Goal: Transaction & Acquisition: Purchase product/service

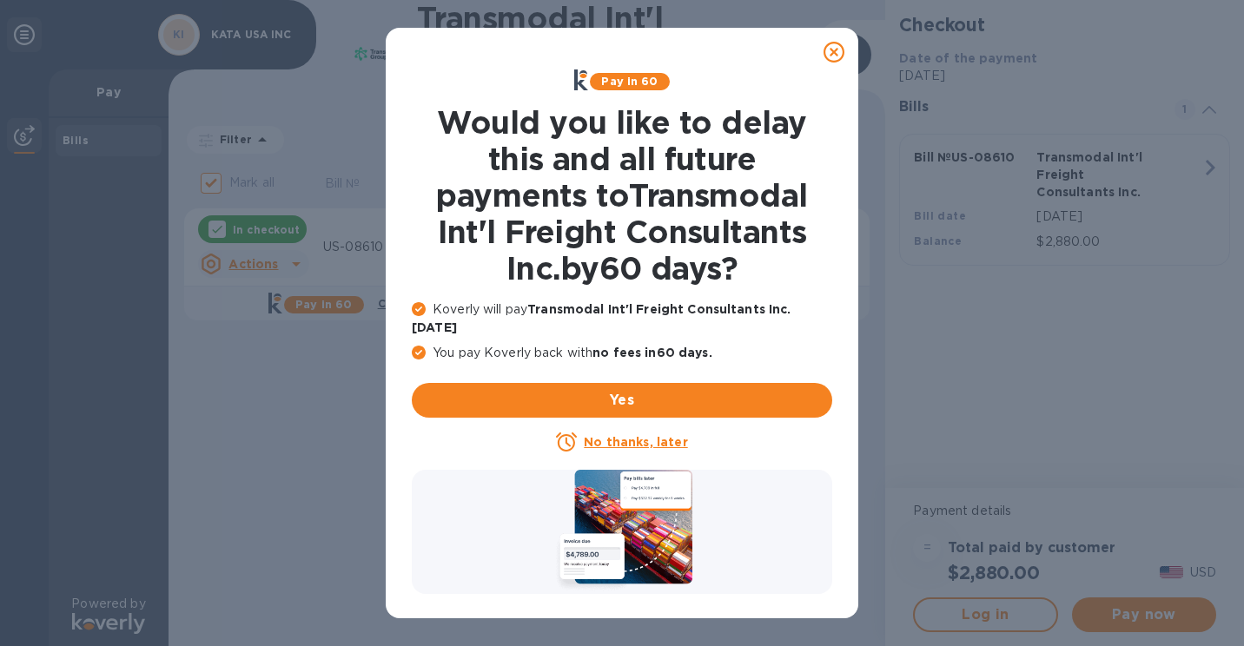
click at [836, 53] on icon at bounding box center [833, 52] width 21 height 21
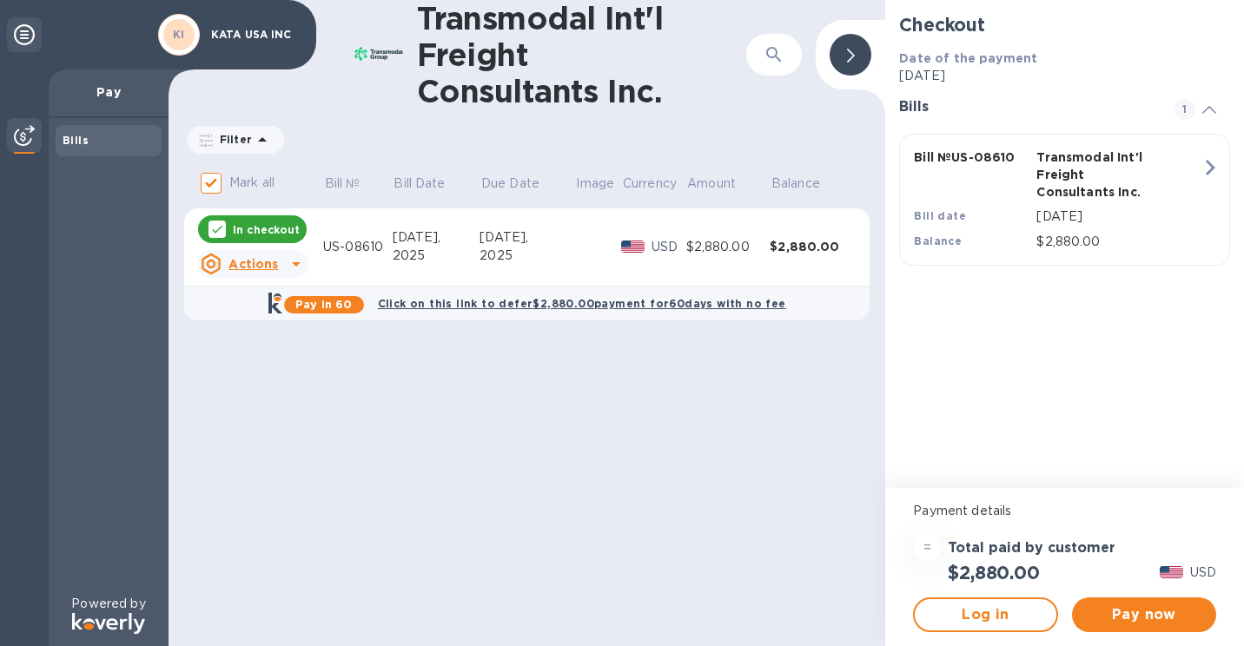
click at [1209, 170] on icon "button" at bounding box center [1211, 168] width 10 height 16
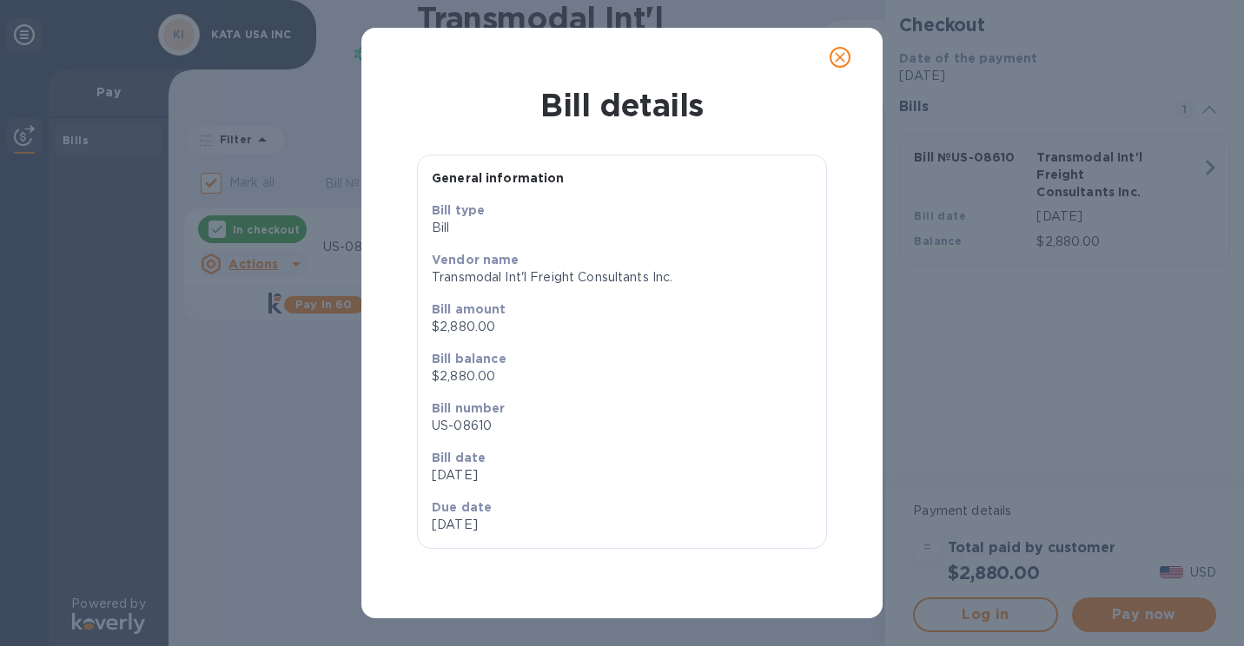
click at [842, 60] on icon "close" at bounding box center [839, 57] width 17 height 17
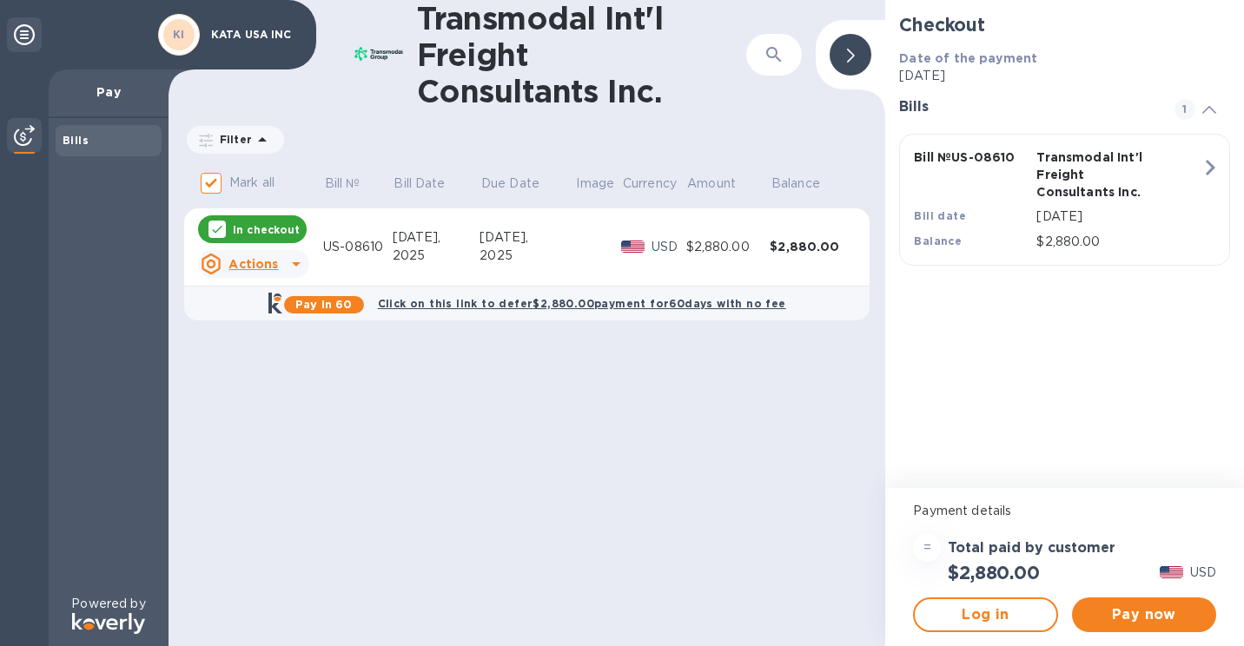
click at [295, 264] on icon at bounding box center [296, 264] width 9 height 4
click at [286, 334] on b "Open bill" at bounding box center [276, 334] width 58 height 14
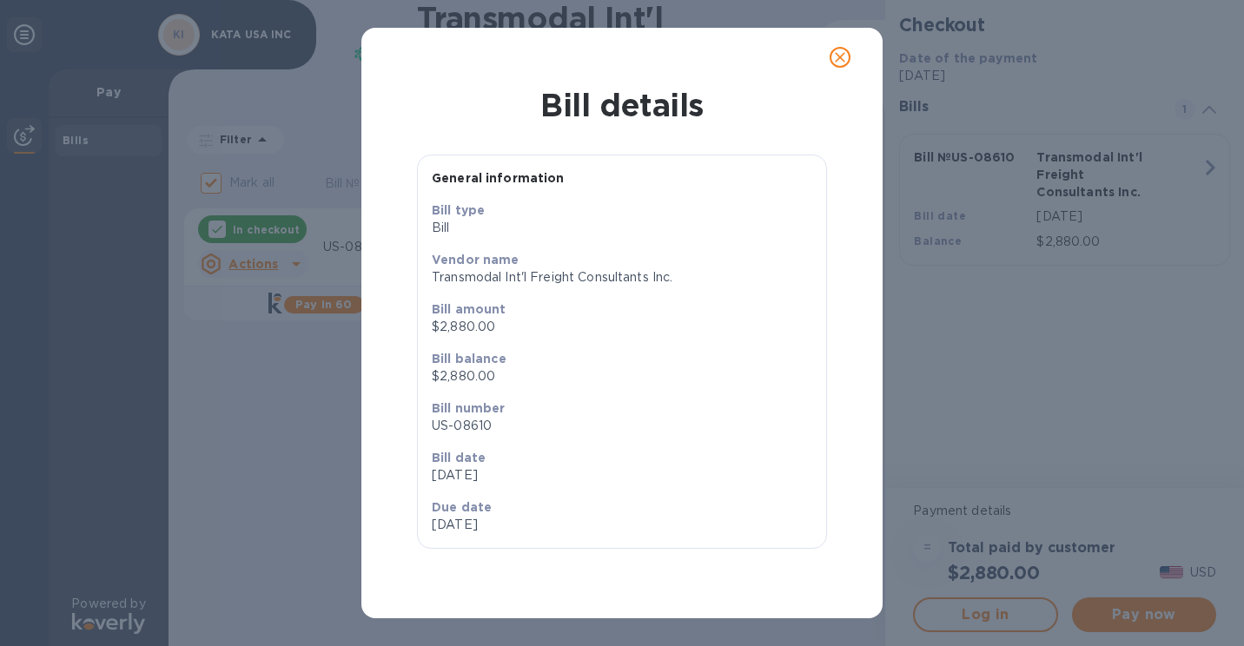
click at [842, 58] on icon "close" at bounding box center [840, 57] width 10 height 10
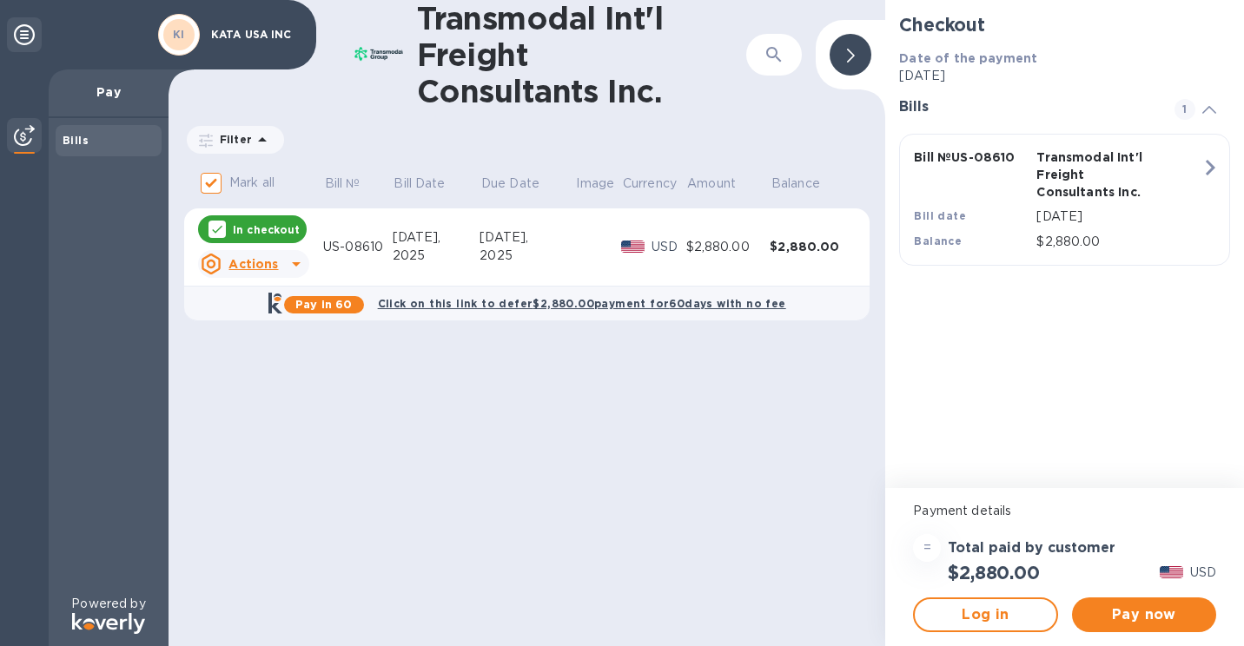
click at [115, 88] on p "Pay" at bounding box center [109, 91] width 92 height 17
click at [84, 134] on div "Bills" at bounding box center [109, 140] width 92 height 17
click at [442, 434] on div "Transmodal Int'l Freight Consultants Inc. ​ Filter Amount Mark all Bill № Bill …" at bounding box center [527, 323] width 717 height 646
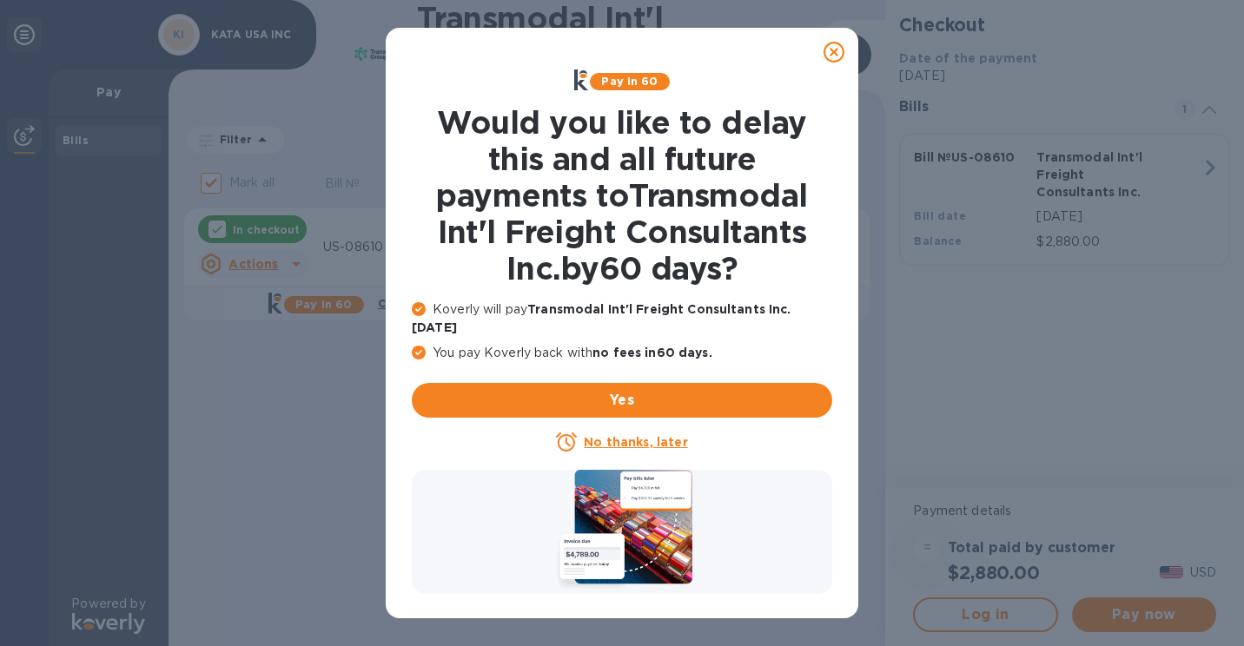
click at [832, 56] on icon at bounding box center [833, 52] width 21 height 21
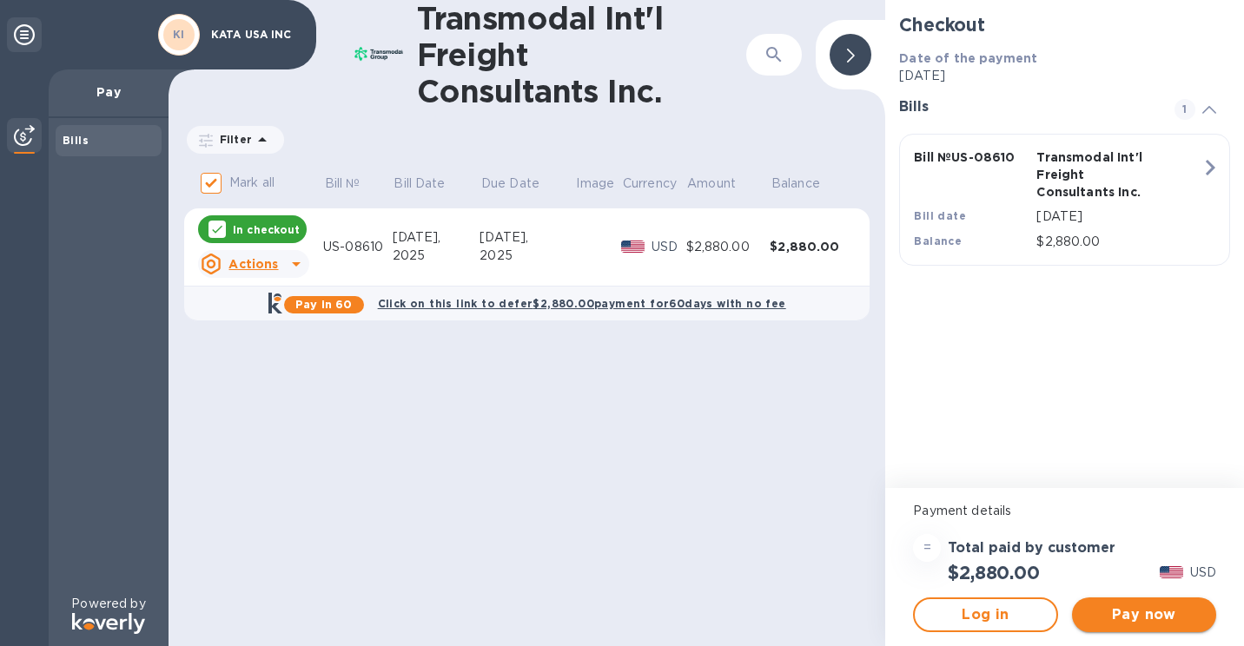
click at [1158, 623] on span "Pay now" at bounding box center [1144, 615] width 116 height 21
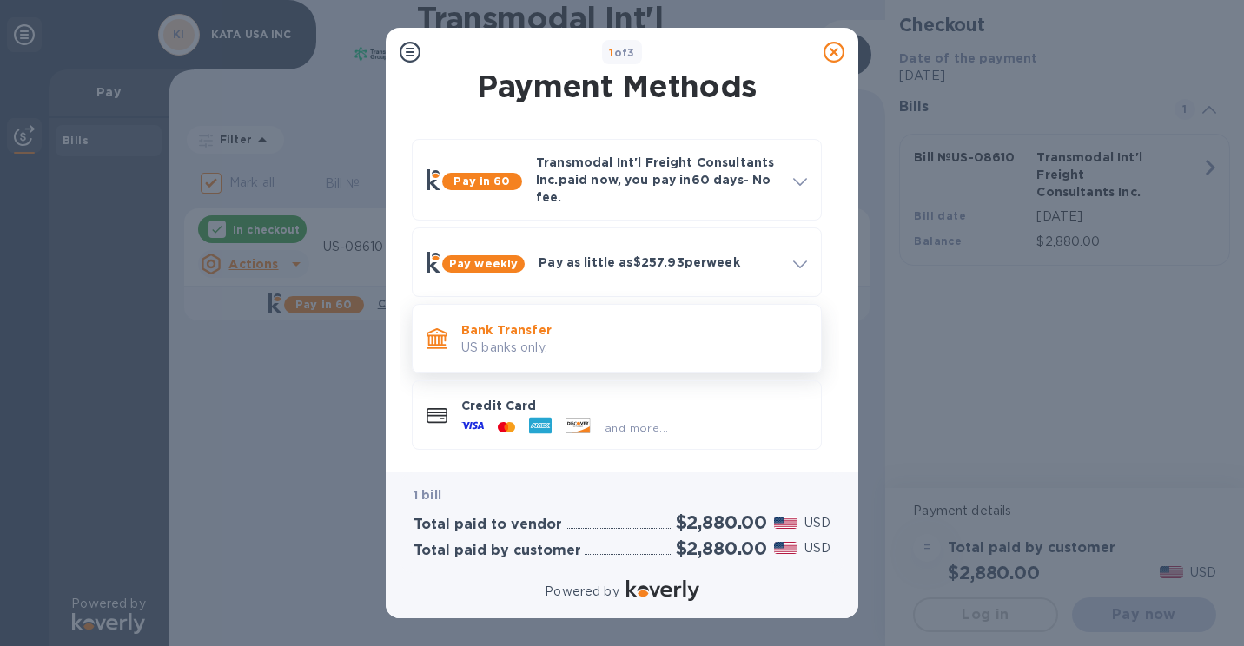
scroll to position [17, 0]
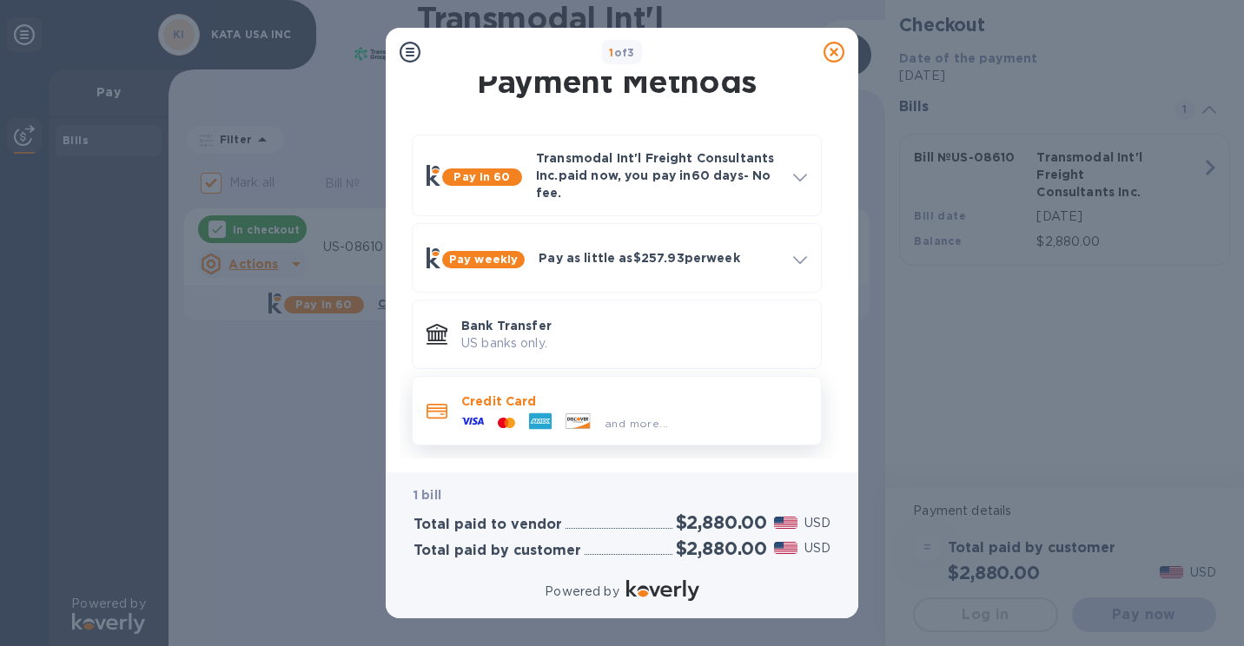
click at [728, 420] on div "and more..." at bounding box center [634, 419] width 346 height 19
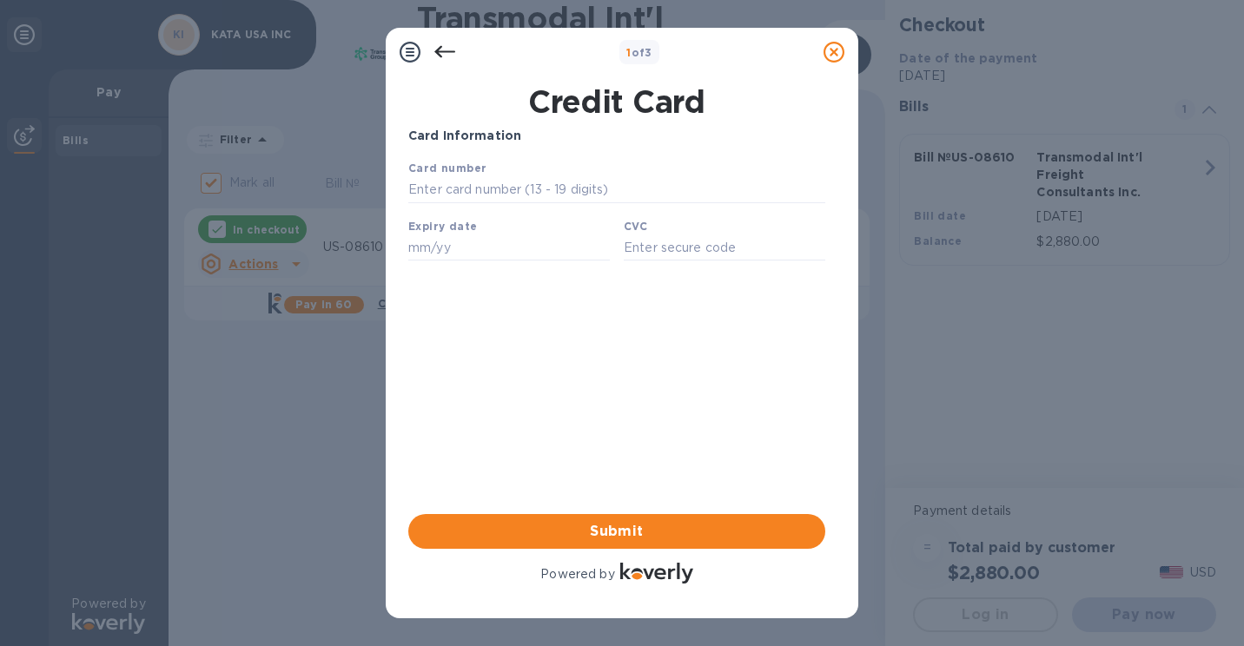
scroll to position [0, 0]
click at [473, 191] on input "text" at bounding box center [616, 190] width 417 height 26
click at [766, 303] on div "Card Information Your browser does not support iframes Submit Powered by" at bounding box center [616, 357] width 417 height 460
click at [440, 50] on icon at bounding box center [444, 52] width 21 height 21
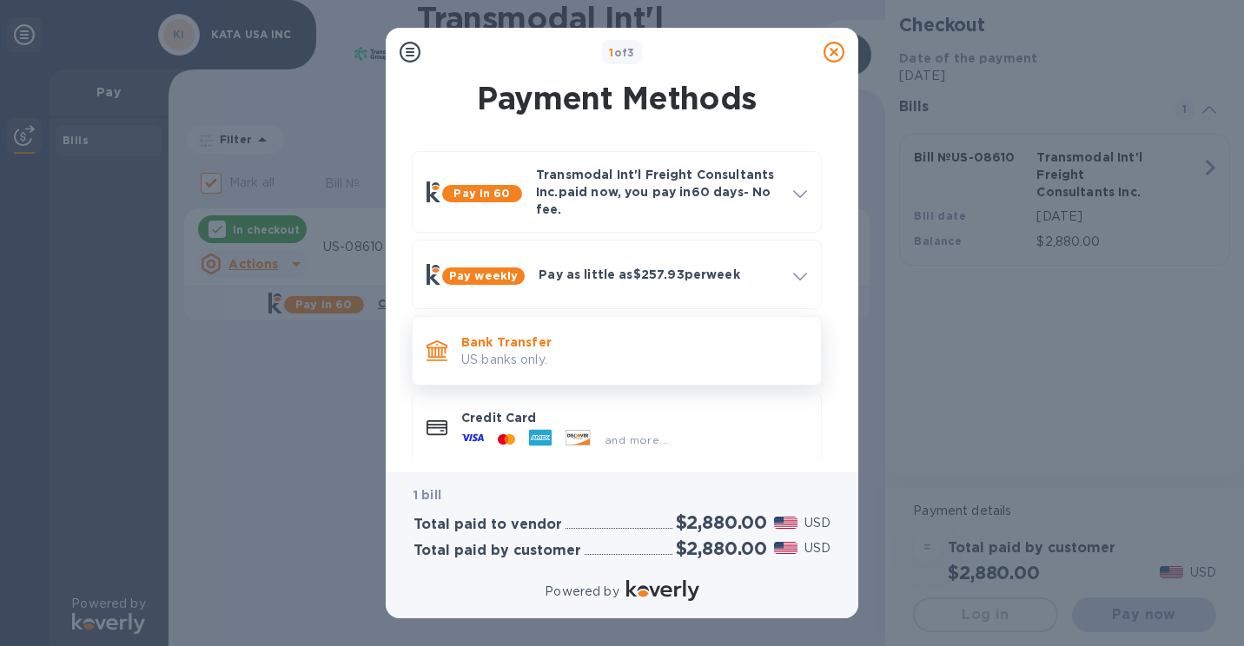
scroll to position [17, 0]
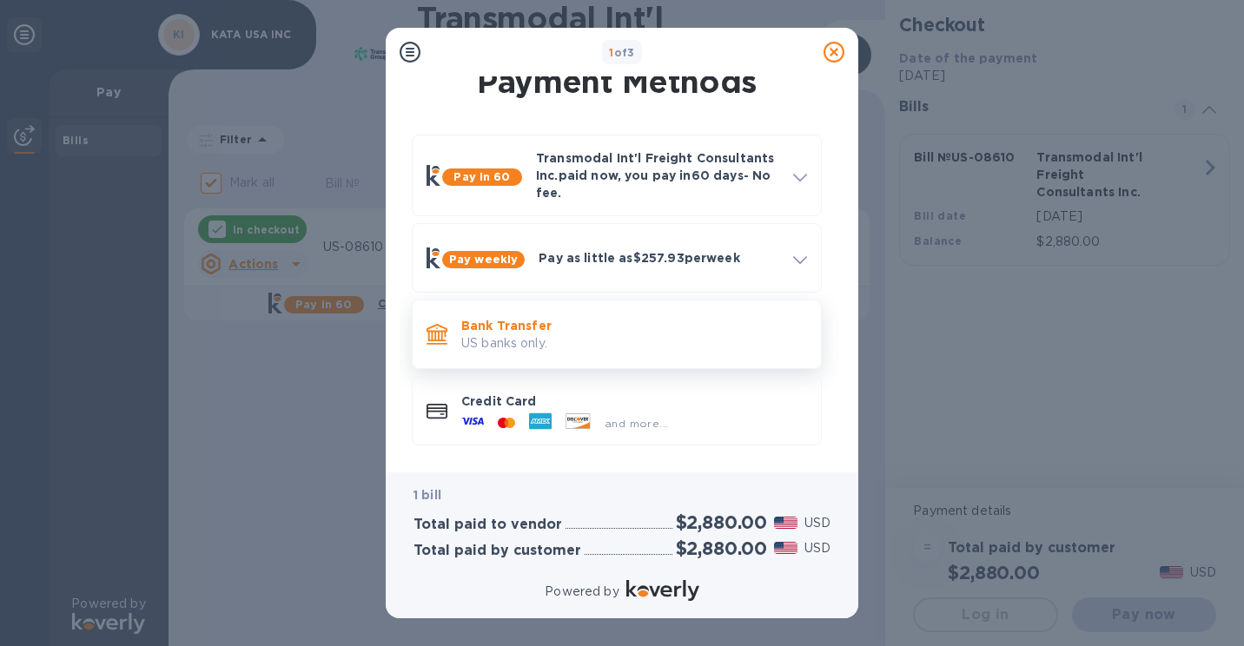
click at [698, 343] on p "US banks only." at bounding box center [634, 343] width 346 height 18
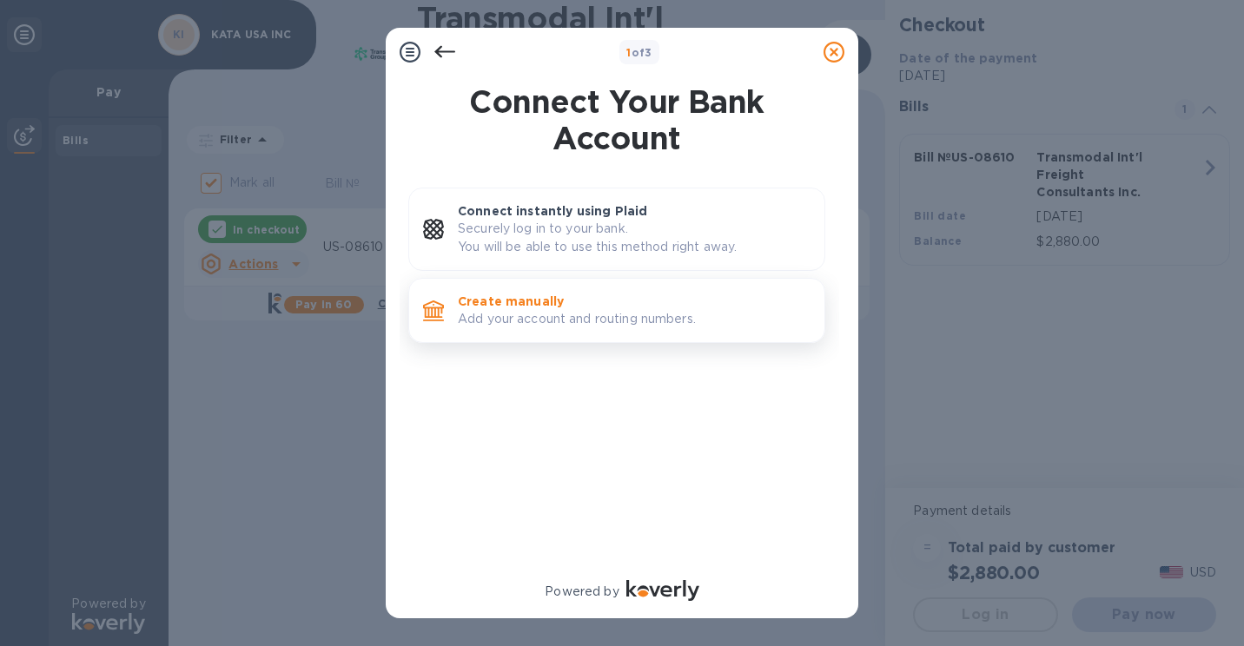
click at [551, 302] on p "Create manually" at bounding box center [634, 301] width 353 height 17
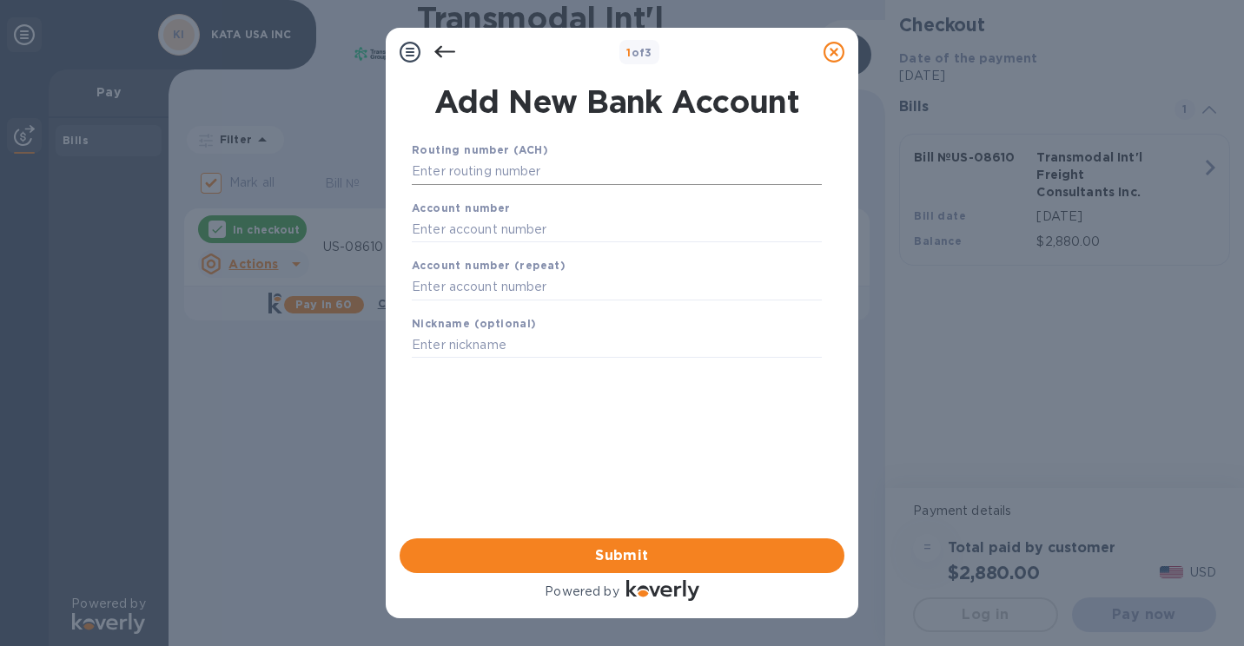
click at [570, 174] on input "text" at bounding box center [617, 172] width 410 height 26
paste input "081000032"
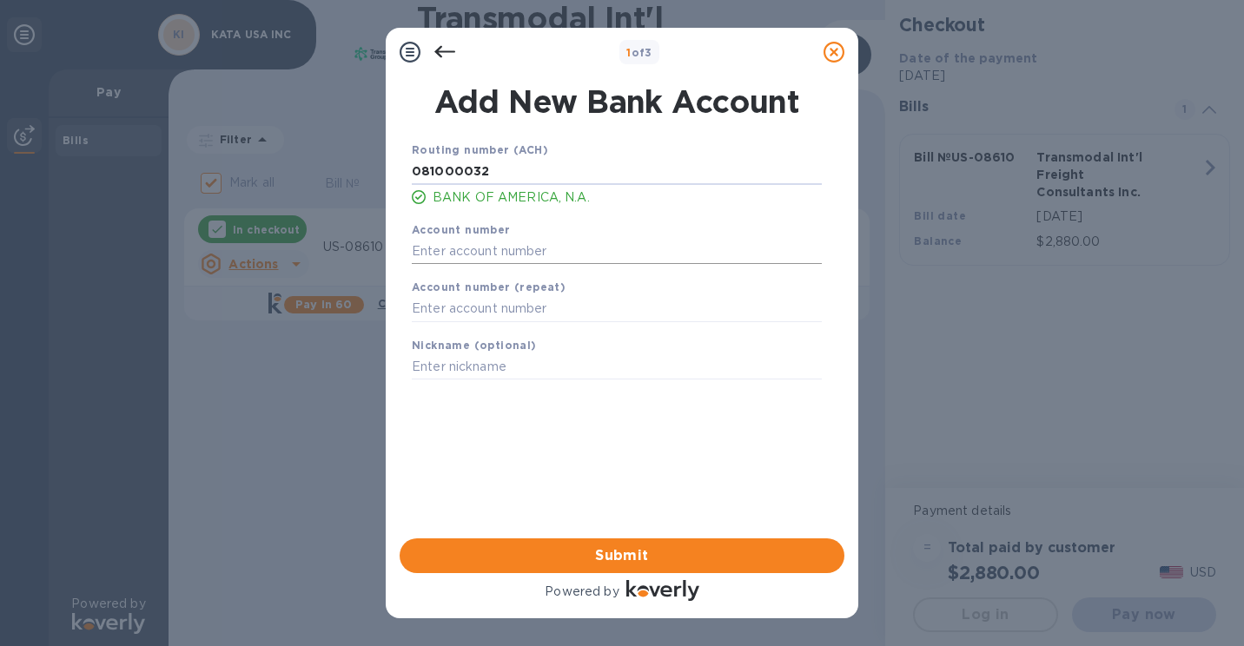
type input "081000032"
click at [486, 258] on input "text" at bounding box center [617, 251] width 410 height 26
click at [561, 314] on input "text" at bounding box center [617, 309] width 410 height 26
paste input "354012556641"
type input "354012556641"
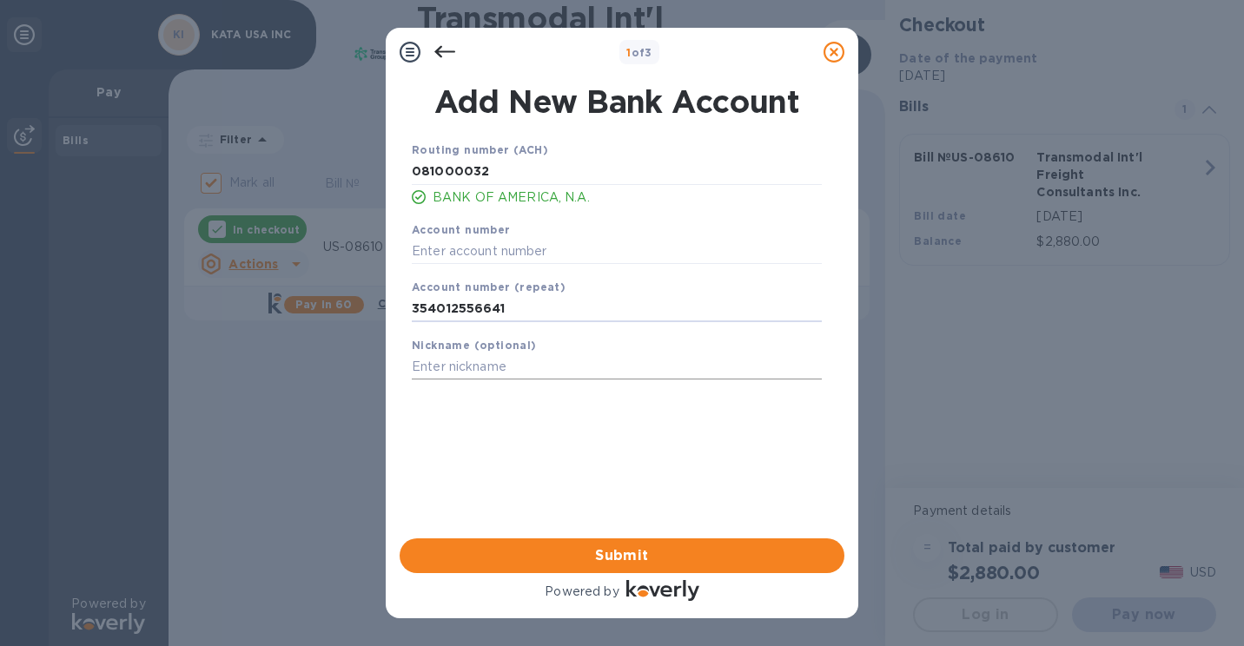
click at [525, 371] on input "text" at bounding box center [617, 367] width 410 height 26
drag, startPoint x: 450, startPoint y: 370, endPoint x: 701, endPoint y: 355, distance: 251.5
click at [694, 377] on input "KATA USA INC" at bounding box center [617, 367] width 410 height 26
type input "KATA"
click at [659, 549] on span "Submit" at bounding box center [621, 556] width 417 height 21
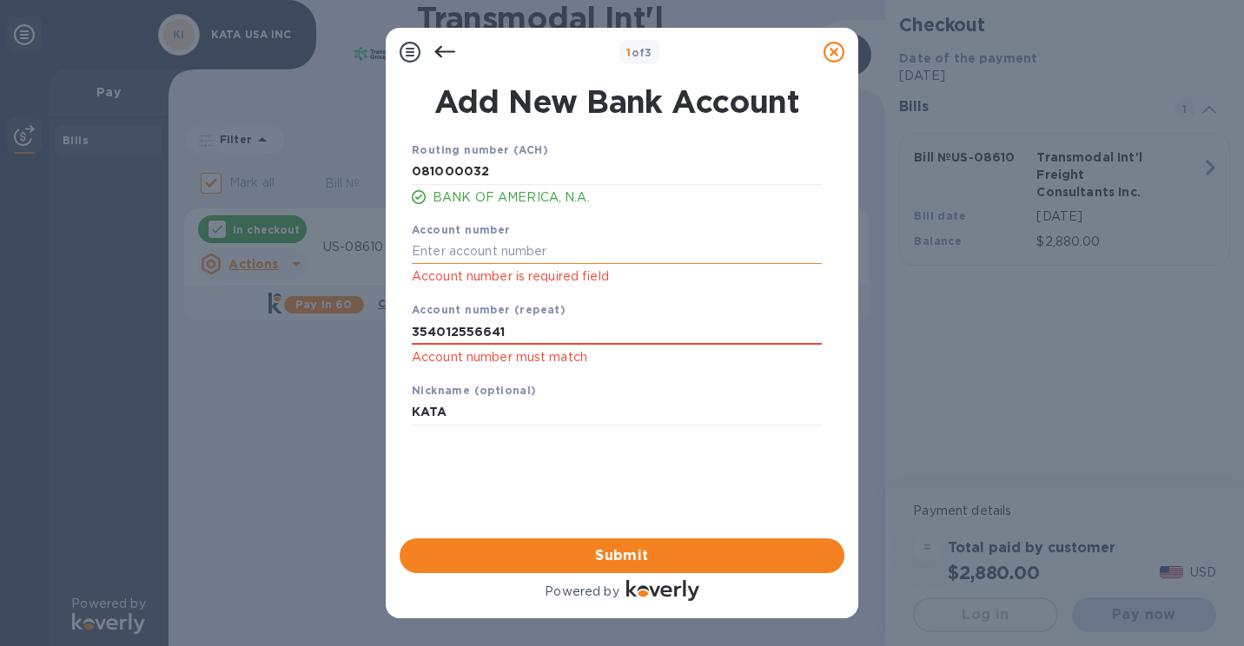
click at [514, 253] on input "text" at bounding box center [617, 251] width 410 height 26
paste input "354012556641"
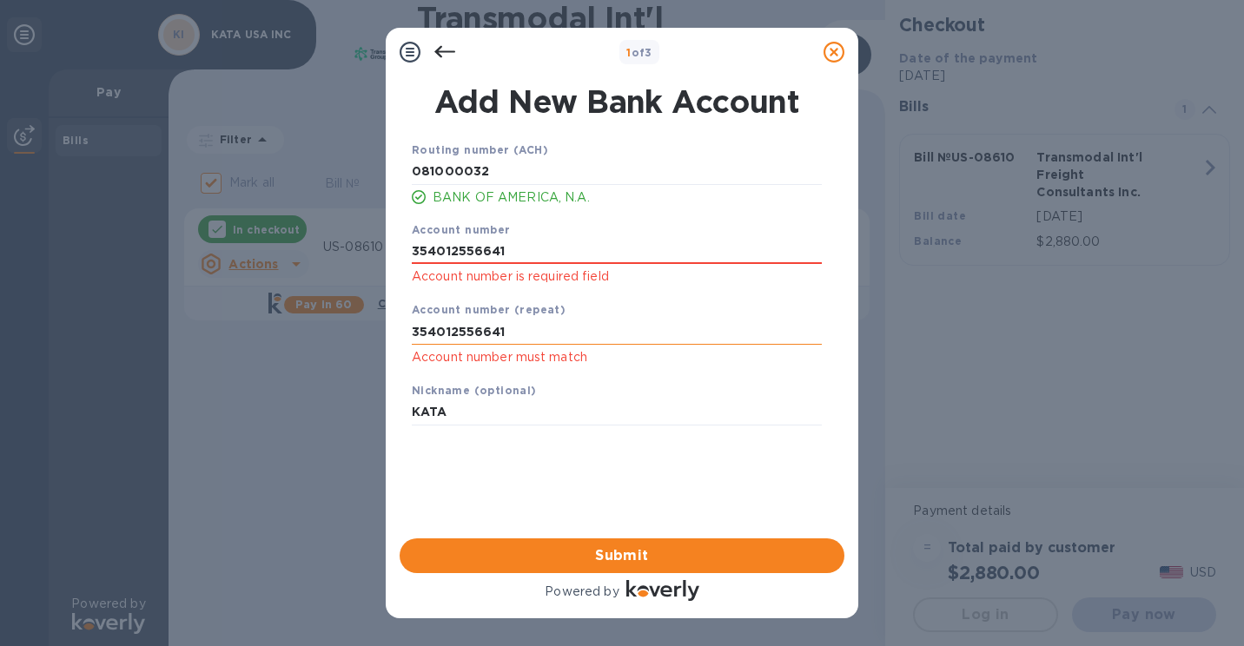
type input "354012556641"
click at [543, 333] on input "354012556641" at bounding box center [617, 332] width 410 height 26
click at [626, 551] on span "Submit" at bounding box center [621, 556] width 417 height 21
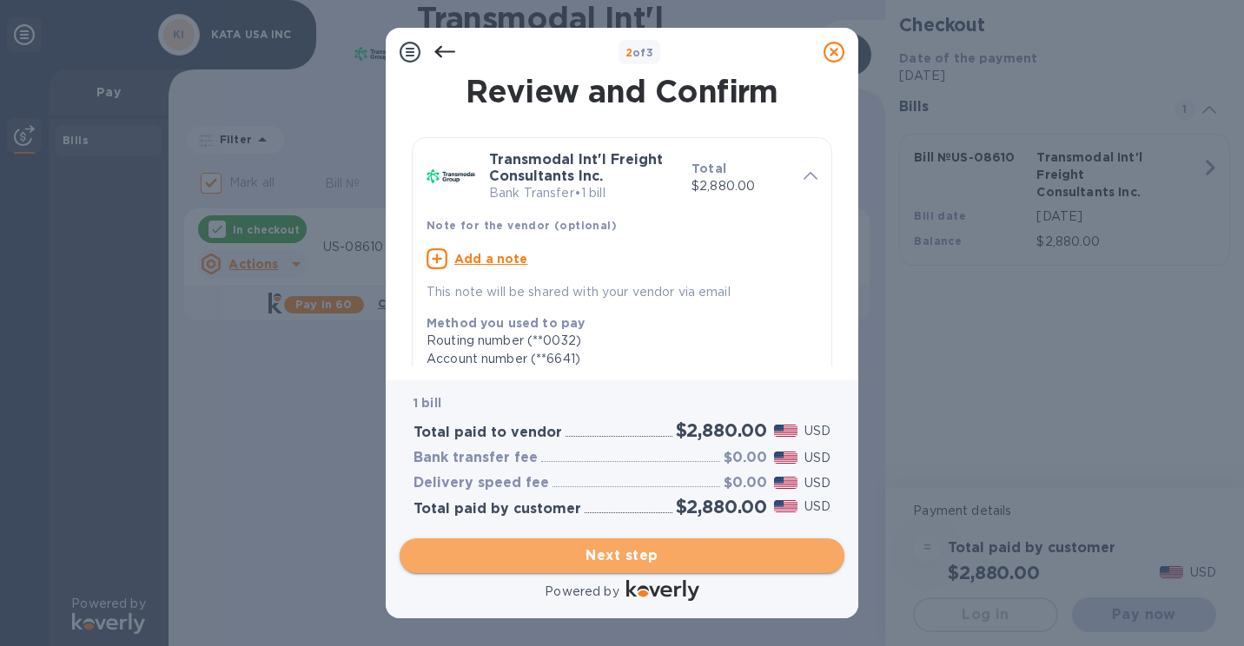
click at [644, 565] on span "Next step" at bounding box center [621, 556] width 417 height 21
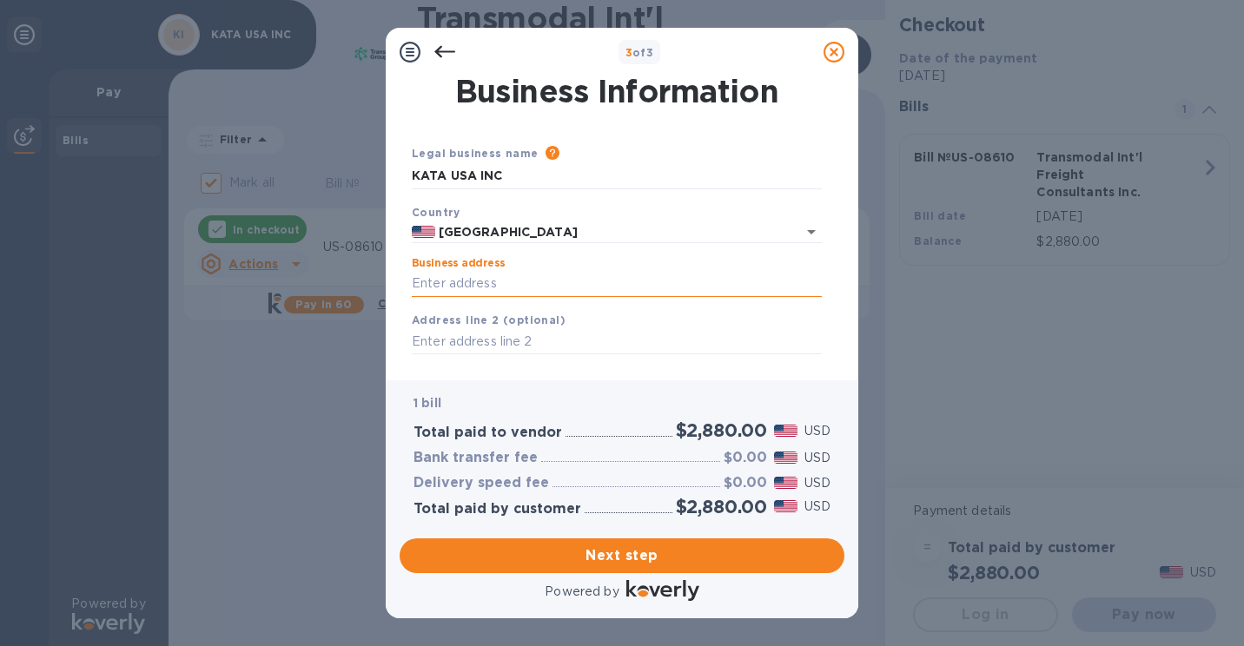
click at [473, 284] on input "Business address" at bounding box center [617, 284] width 410 height 26
type input "[STREET_ADDRESS]"
type input "Suite2201"
type input "[US_STATE]"
type input "NY"
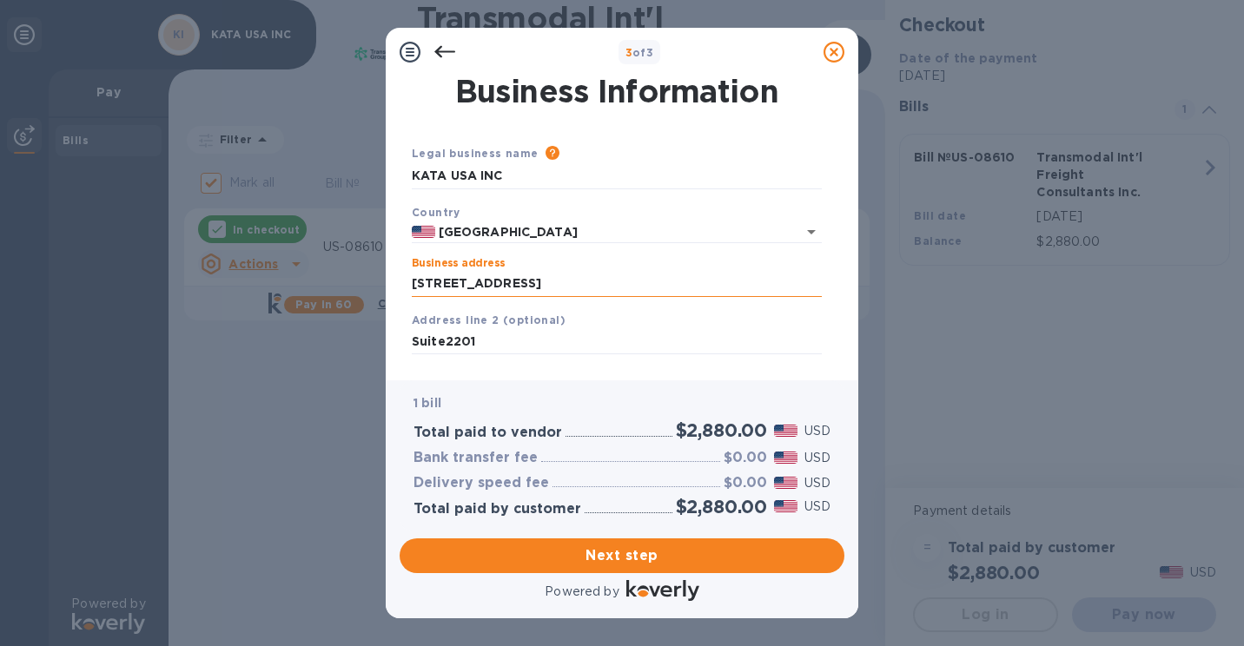
type input "10016"
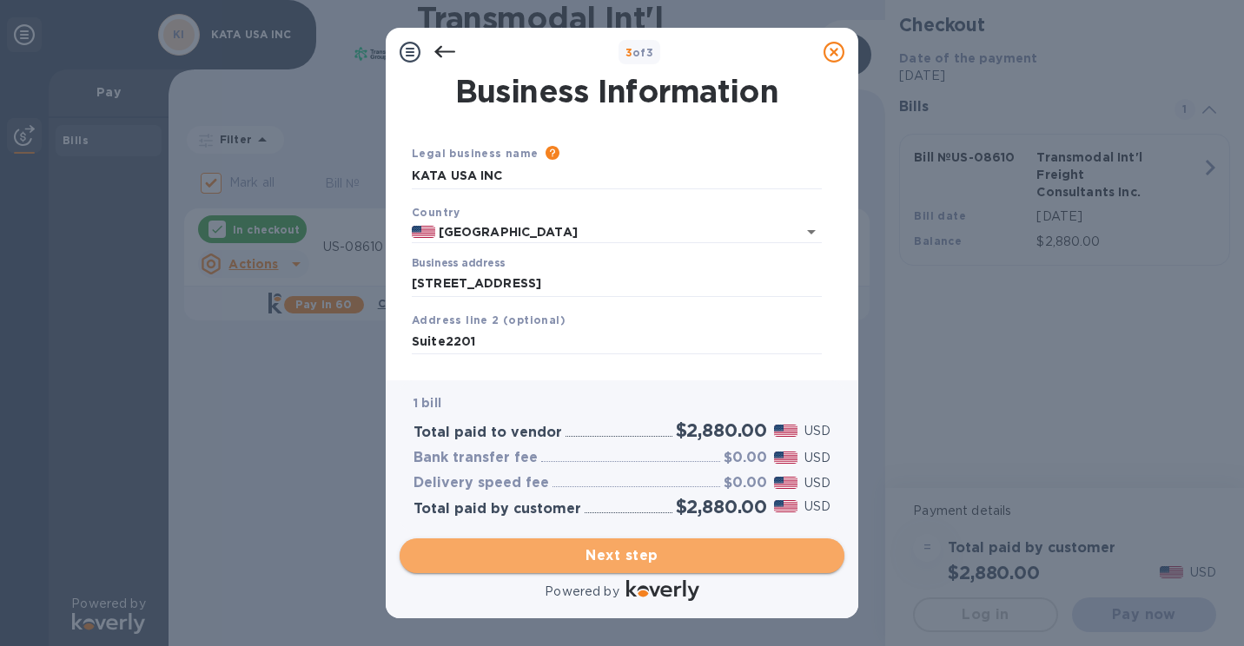
click at [663, 559] on span "Next step" at bounding box center [621, 556] width 417 height 21
click at [641, 563] on span "Next step" at bounding box center [621, 556] width 417 height 21
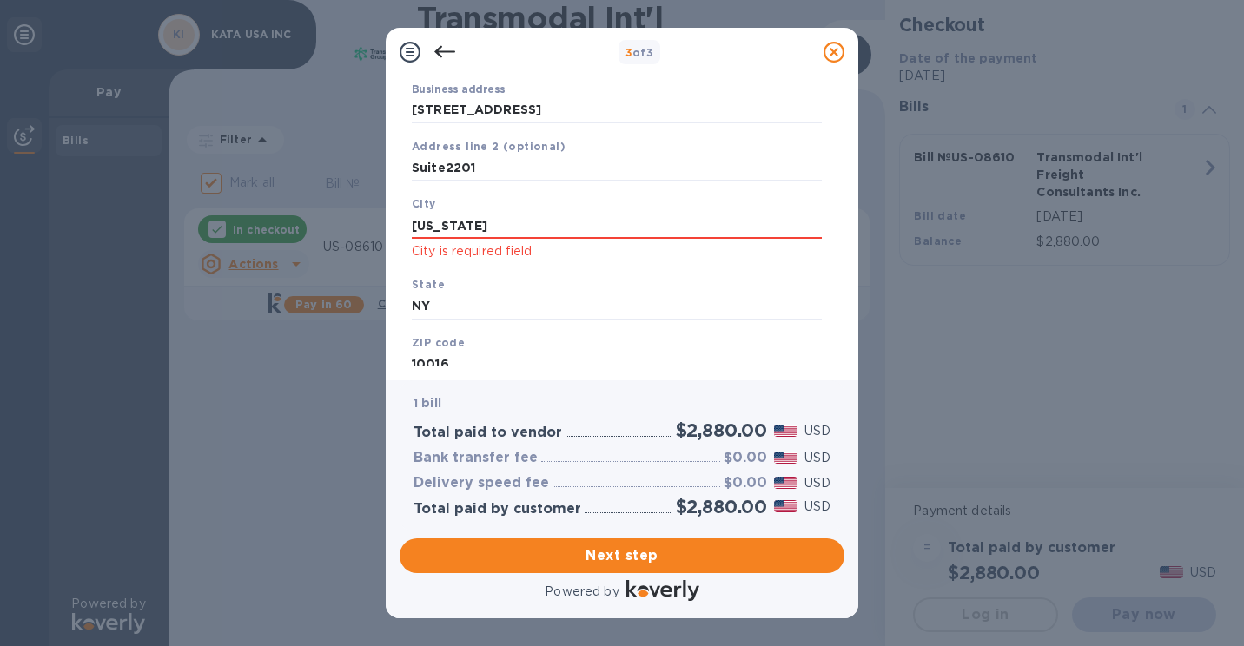
scroll to position [228, 0]
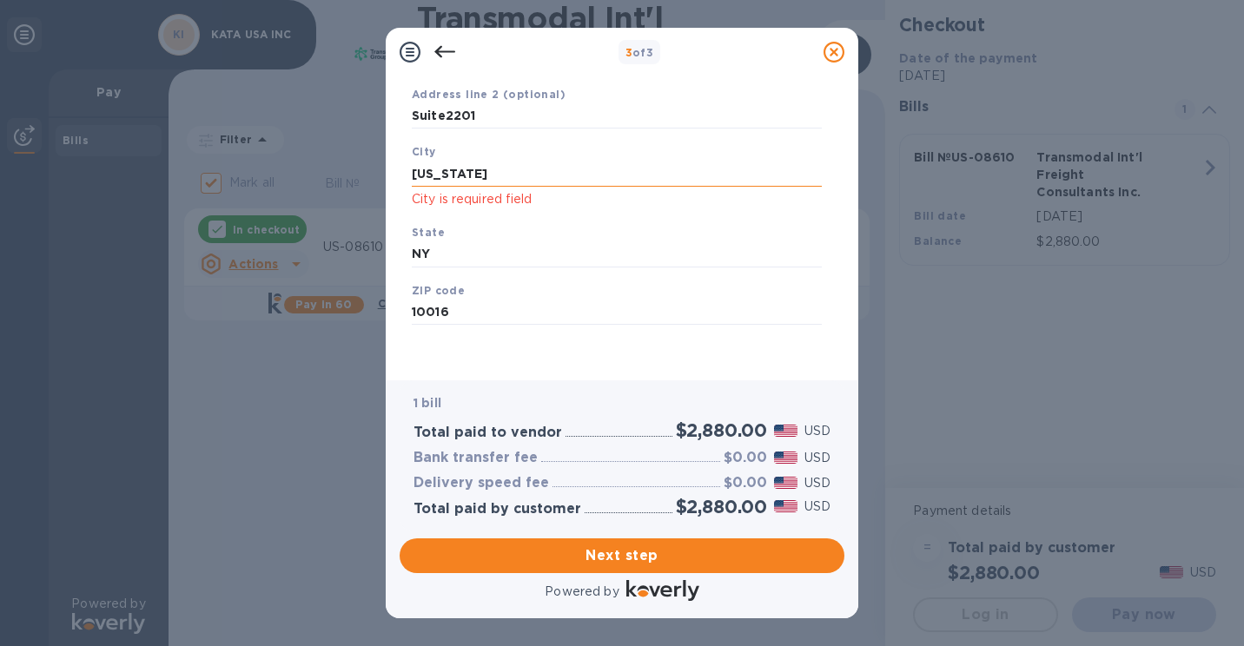
click at [507, 175] on input "[US_STATE]" at bounding box center [617, 174] width 410 height 26
click p "City is required field"
drag, startPoint x: 491, startPoint y: 176, endPoint x: 282, endPoint y: 180, distance: 208.5
click at [282, 180] on div "3 of 3 Business Information Legal business name Please provide the legal name t…" at bounding box center [622, 323] width 1244 height 646
type input "n"
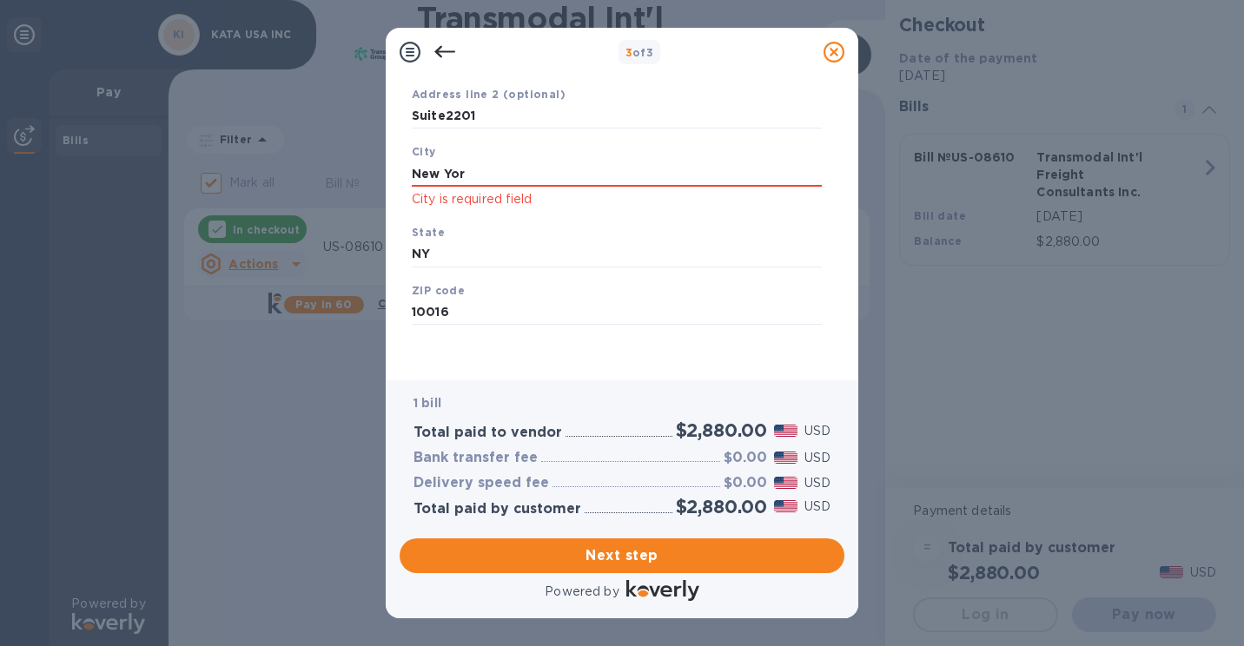
type input "[US_STATE]"
click at [459, 229] on div "State [US_STATE]" at bounding box center [617, 245] width 424 height 58
click at [516, 260] on input "NY" at bounding box center [617, 254] width 410 height 26
click p "City is required field"
click at [486, 169] on input "[US_STATE]" at bounding box center [617, 174] width 410 height 26
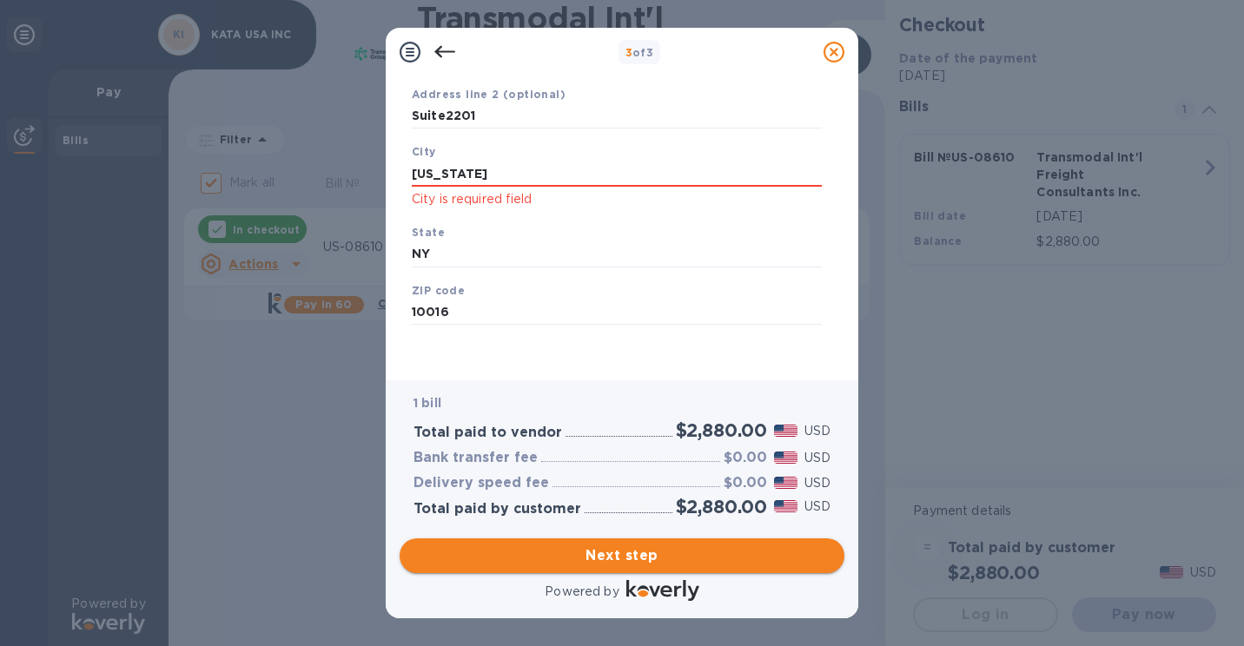
click at [637, 559] on span "Next step" at bounding box center [621, 556] width 417 height 21
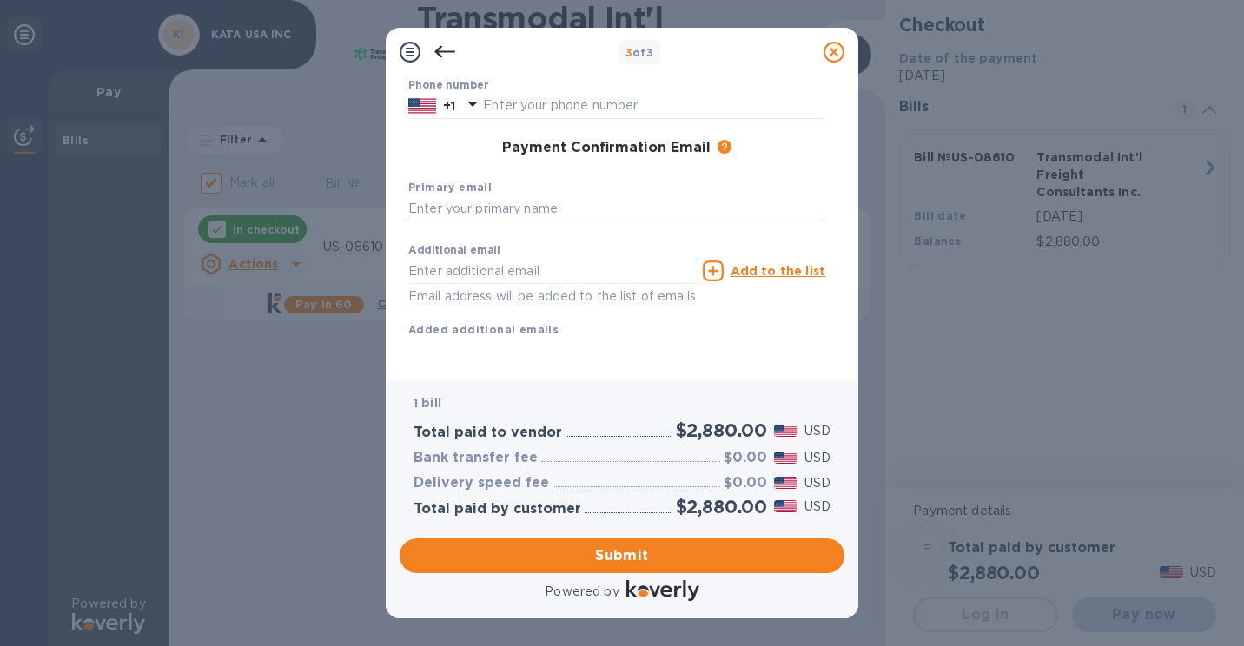
click at [499, 206] on input "text" at bounding box center [616, 209] width 417 height 26
type input "[PERSON_NAME][EMAIL_ADDRESS][DOMAIN_NAME]"
type input "[PERSON_NAME]"
type input "Teng"
type input "4173400985"
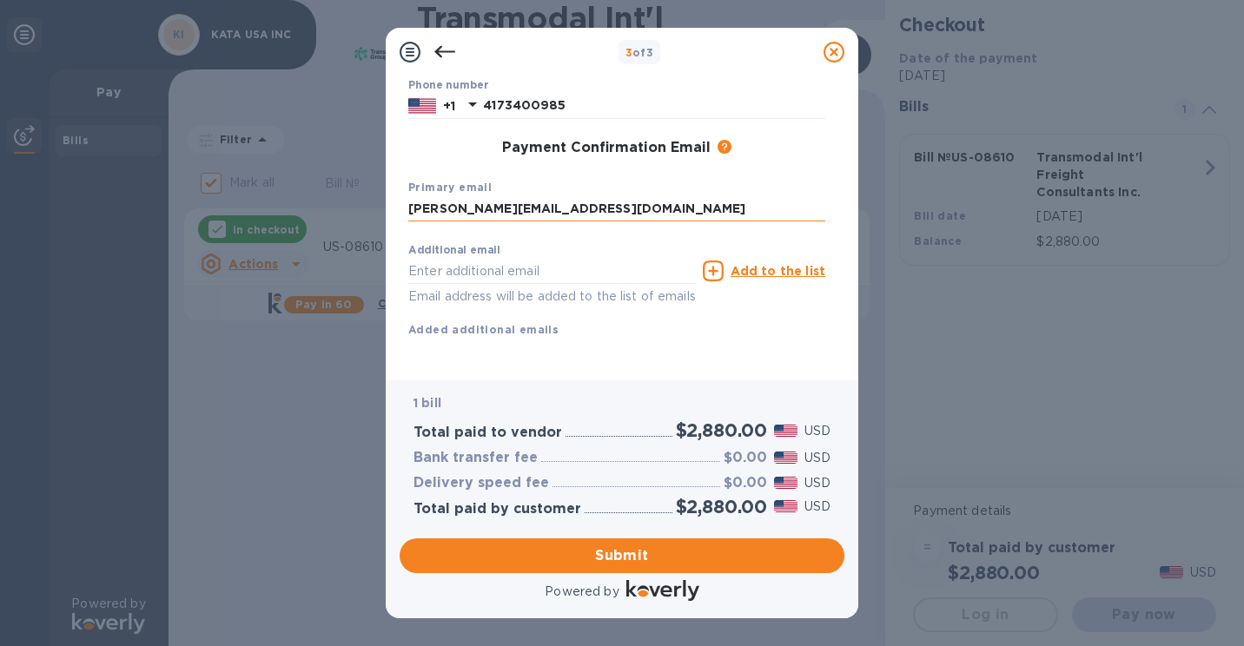
type input "[PERSON_NAME][EMAIL_ADDRESS][DOMAIN_NAME]"
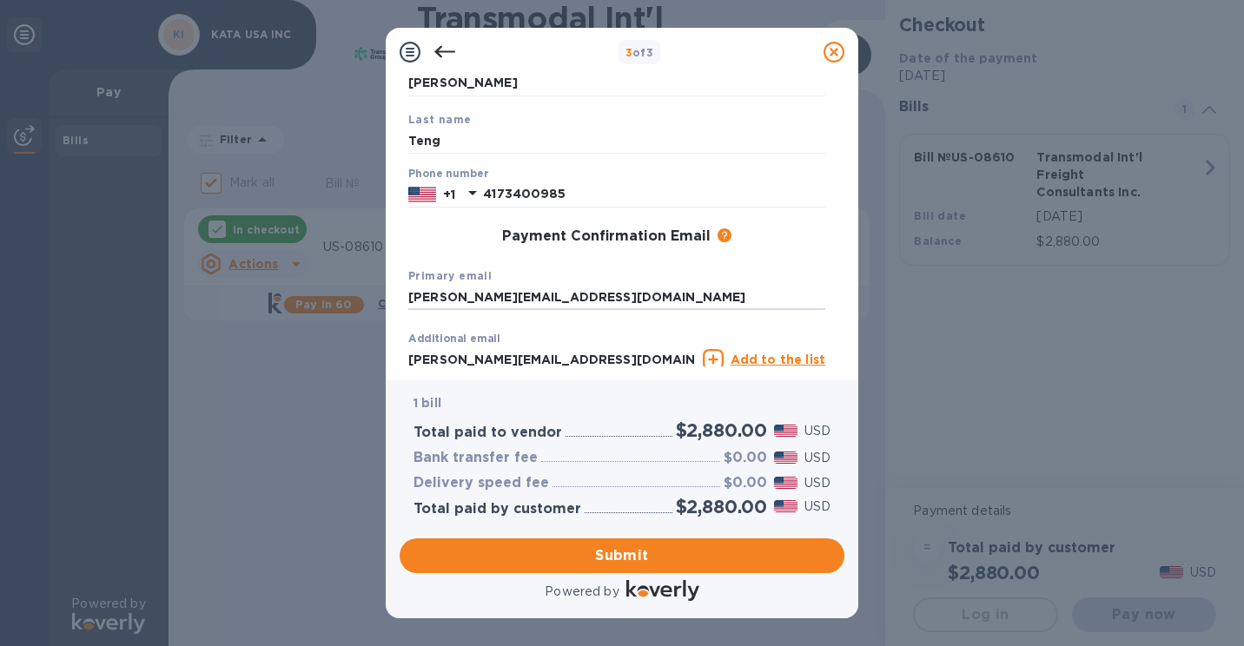
scroll to position [72, 0]
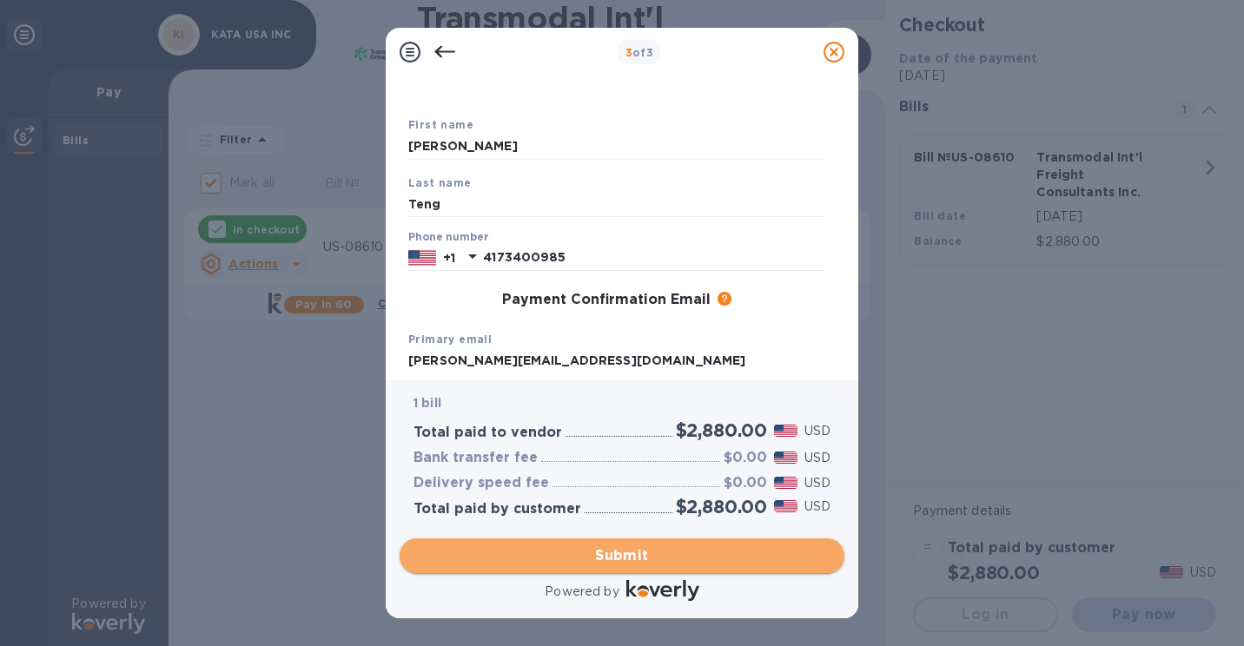
click at [631, 559] on span "Submit" at bounding box center [621, 556] width 417 height 21
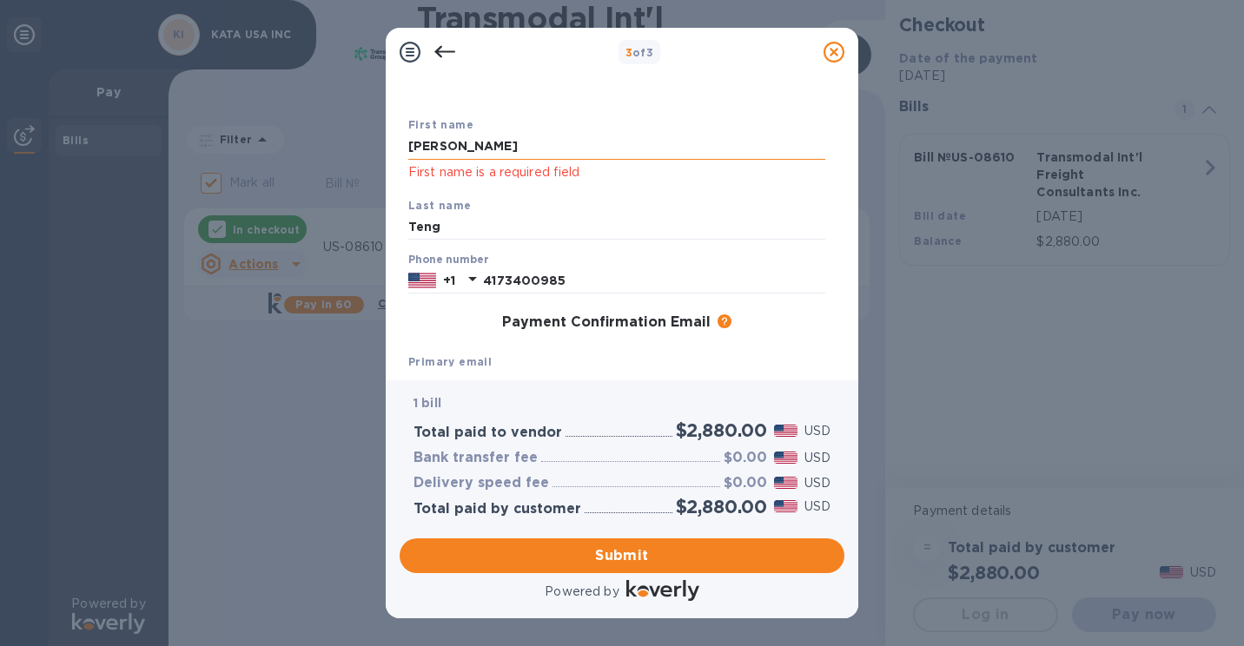
scroll to position [0, 0]
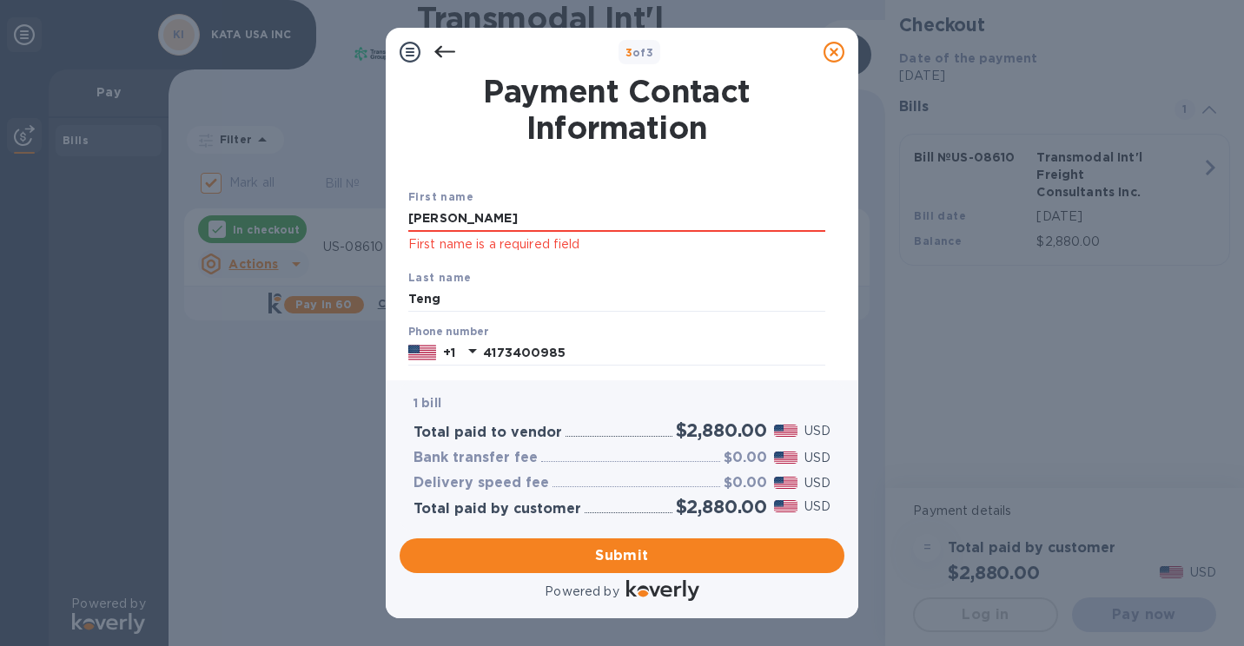
drag, startPoint x: 462, startPoint y: 222, endPoint x: 354, endPoint y: 221, distance: 108.6
click at [354, 221] on div "3 of 3 Payment Contact Information First name [PERSON_NAME] First name is a req…" at bounding box center [622, 323] width 1244 height 646
click at [484, 220] on input "M" at bounding box center [616, 219] width 417 height 26
click at [487, 222] on input "M" at bounding box center [616, 219] width 417 height 26
drag, startPoint x: 492, startPoint y: 222, endPoint x: 317, endPoint y: 215, distance: 174.7
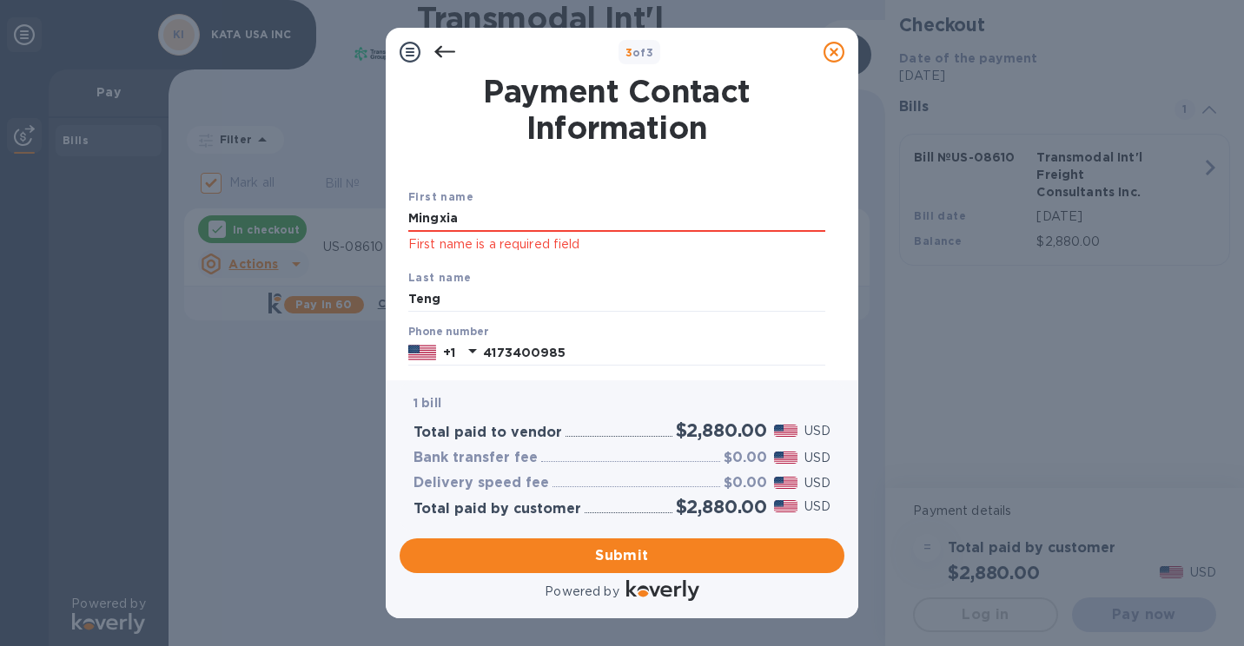
click at [317, 215] on div "3 of 3 Payment Contact Information First name [PERSON_NAME] First name is a req…" at bounding box center [622, 323] width 1244 height 646
type input "[PERSON_NAME]"
click at [618, 268] on div "Last name [PERSON_NAME]" at bounding box center [616, 290] width 431 height 58
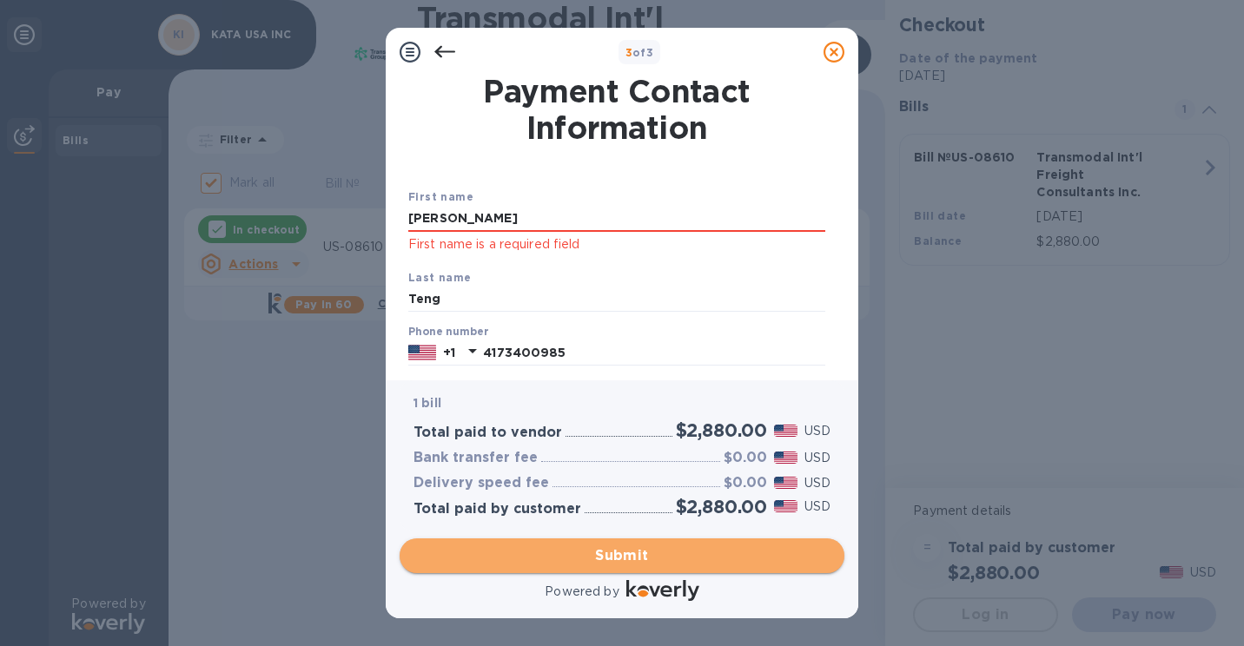
click at [616, 557] on span "Submit" at bounding box center [621, 556] width 417 height 21
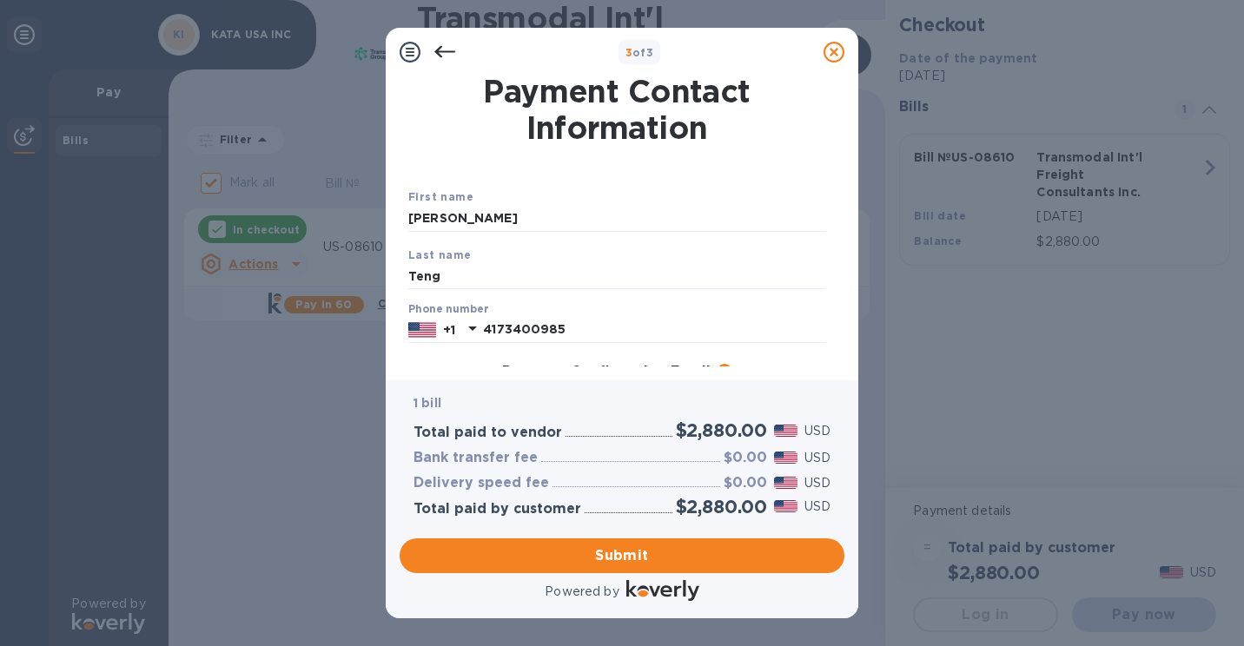
scroll to position [268, 0]
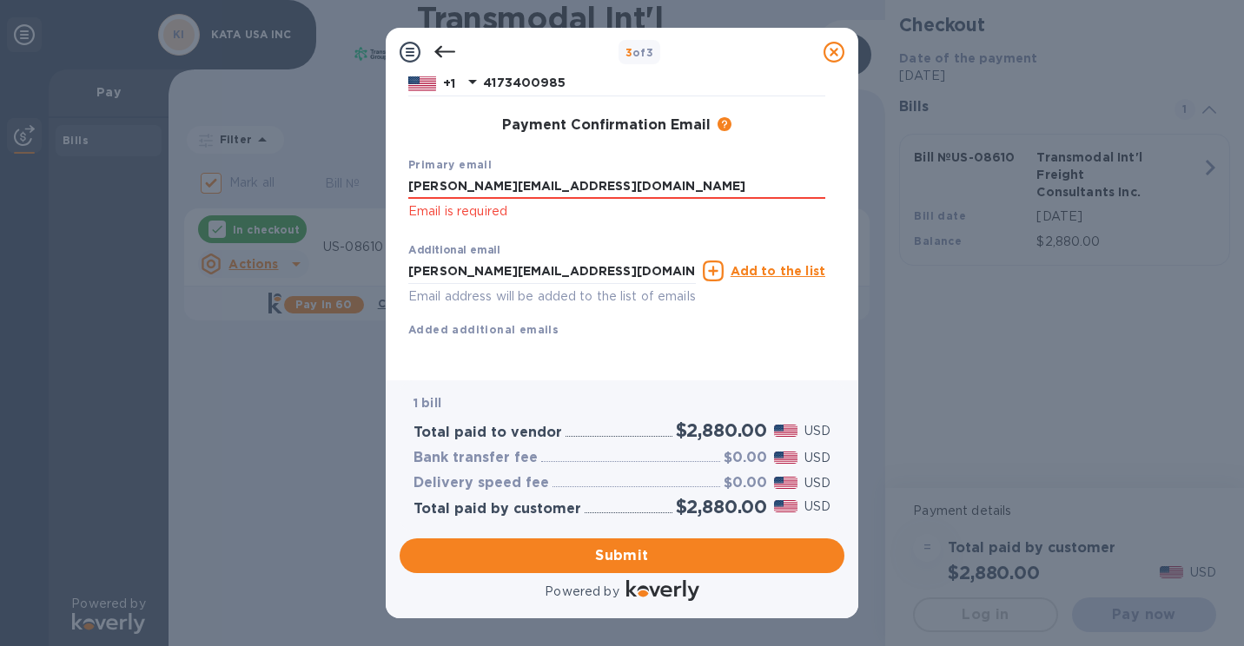
click p "Email is required"
drag, startPoint x: 551, startPoint y: 169, endPoint x: 578, endPoint y: 165, distance: 27.2
click at [551, 174] on input "[PERSON_NAME][EMAIL_ADDRESS][DOMAIN_NAME]" at bounding box center [616, 187] width 417 height 26
drag, startPoint x: 579, startPoint y: 165, endPoint x: 400, endPoint y: 169, distance: 179.0
click at [400, 169] on div "Payment Contact Information First name [PERSON_NAME] Last name [PERSON_NAME] Ph…" at bounding box center [622, 221] width 445 height 290
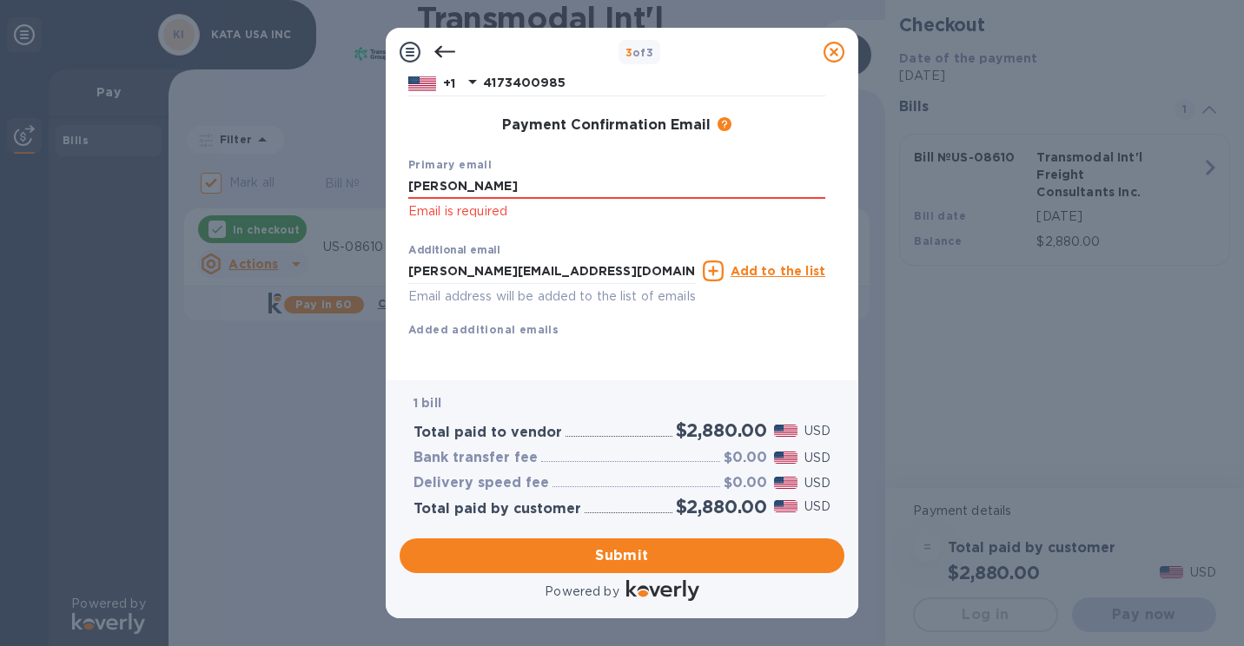
type input "[PERSON_NAME][EMAIL_ADDRESS][DOMAIN_NAME]"
click at [588, 232] on div "Additional email [PERSON_NAME][EMAIL_ADDRESS][DOMAIN_NAME] Email address will b…" at bounding box center [552, 271] width 294 height 78
click at [622, 559] on span "Submit" at bounding box center [621, 556] width 417 height 21
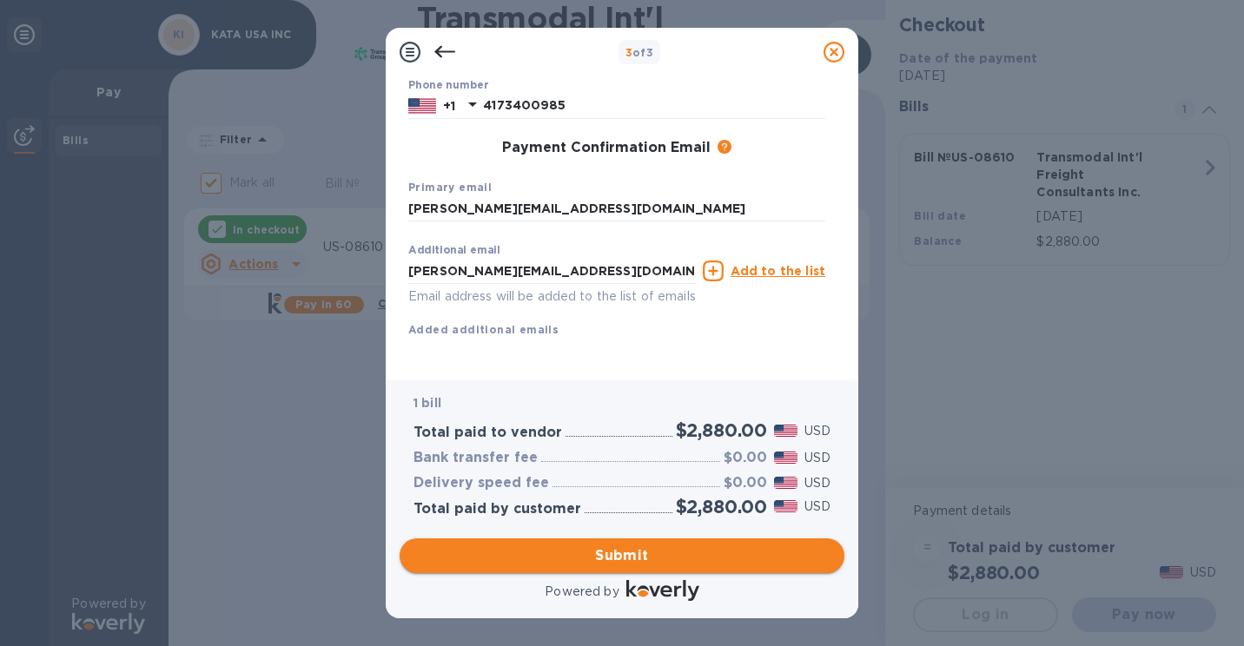
scroll to position [246, 0]
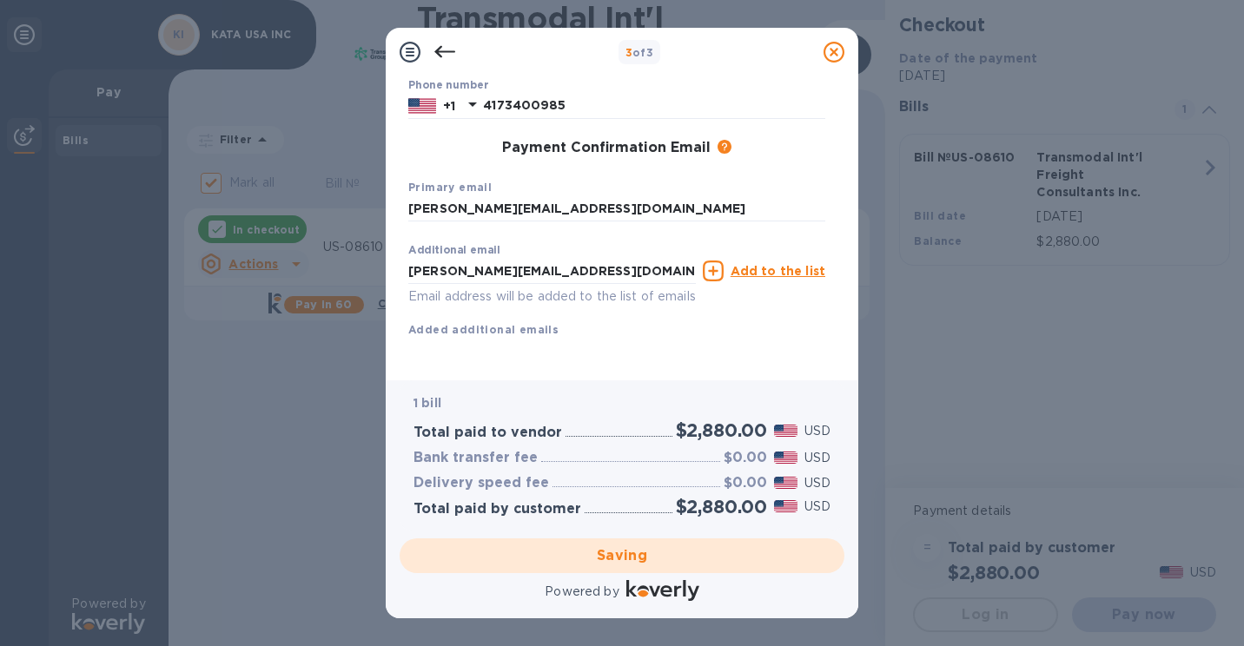
checkbox input "false"
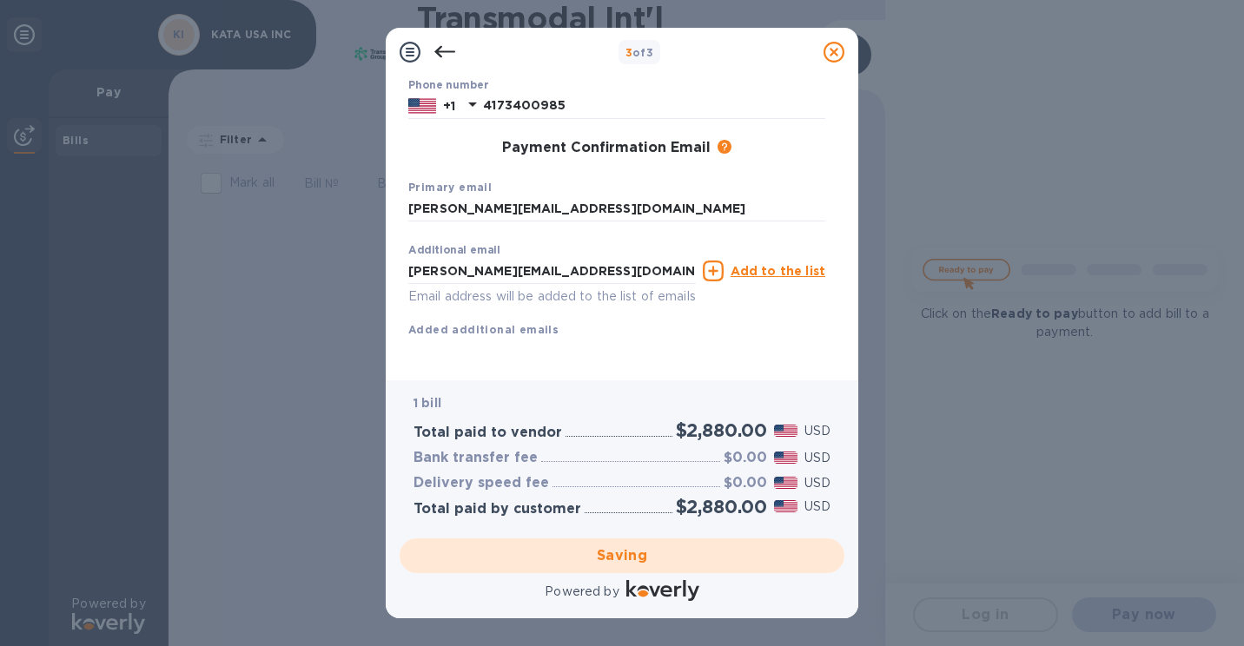
scroll to position [0, 0]
